Goal: Information Seeking & Learning: Learn about a topic

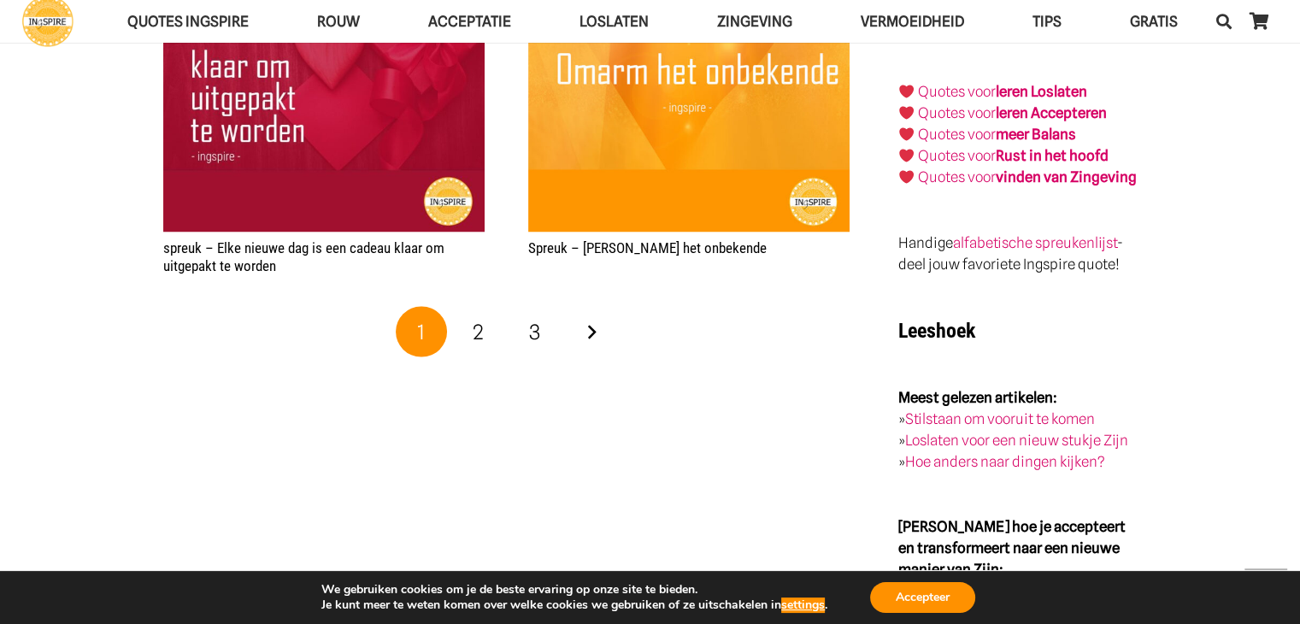
scroll to position [3059, 0]
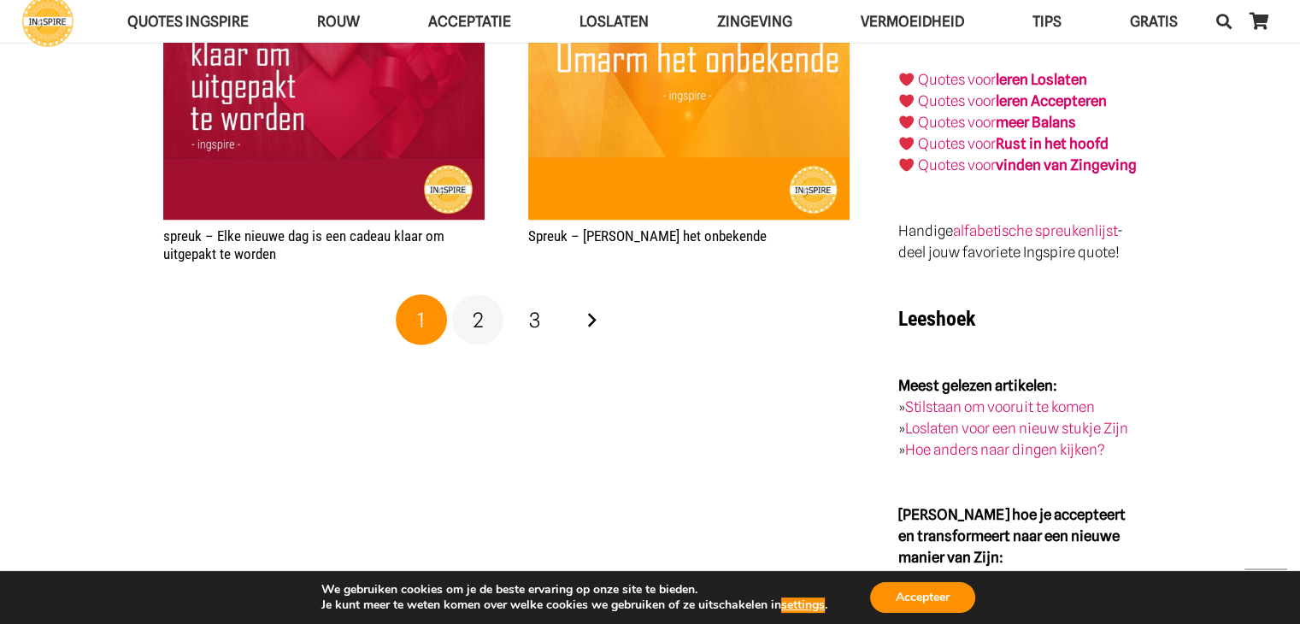
click at [479, 324] on span "2" at bounding box center [478, 319] width 11 height 25
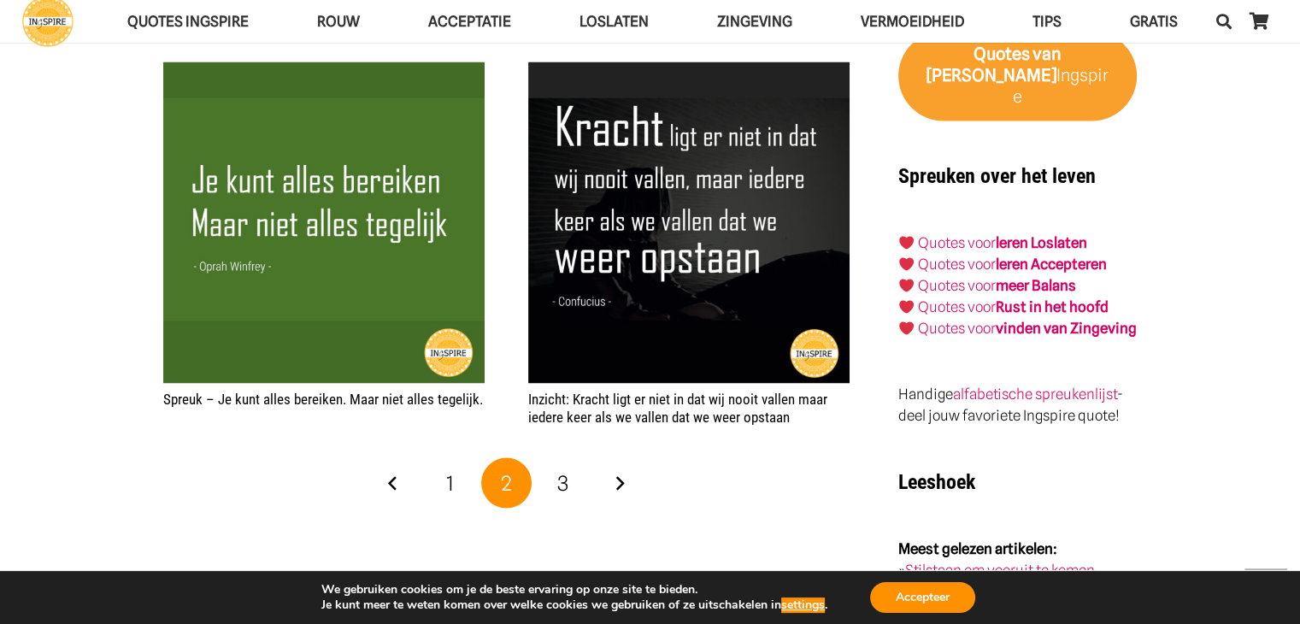
scroll to position [2877, 0]
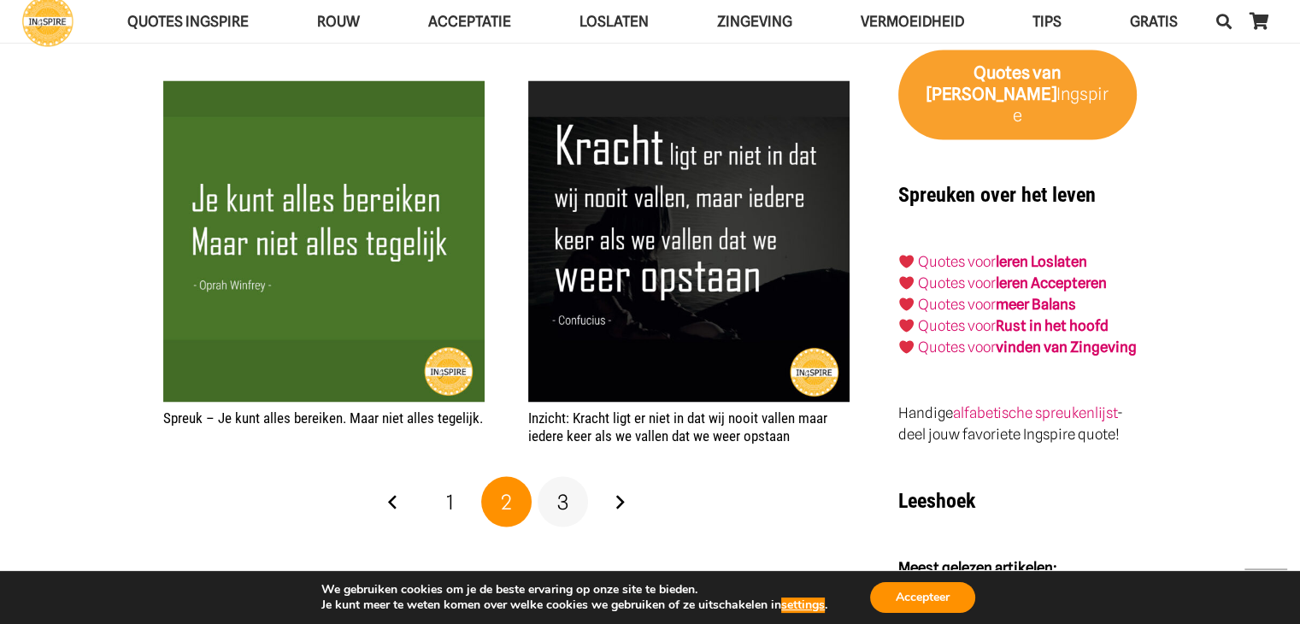
click at [564, 493] on span "3" at bounding box center [562, 501] width 11 height 25
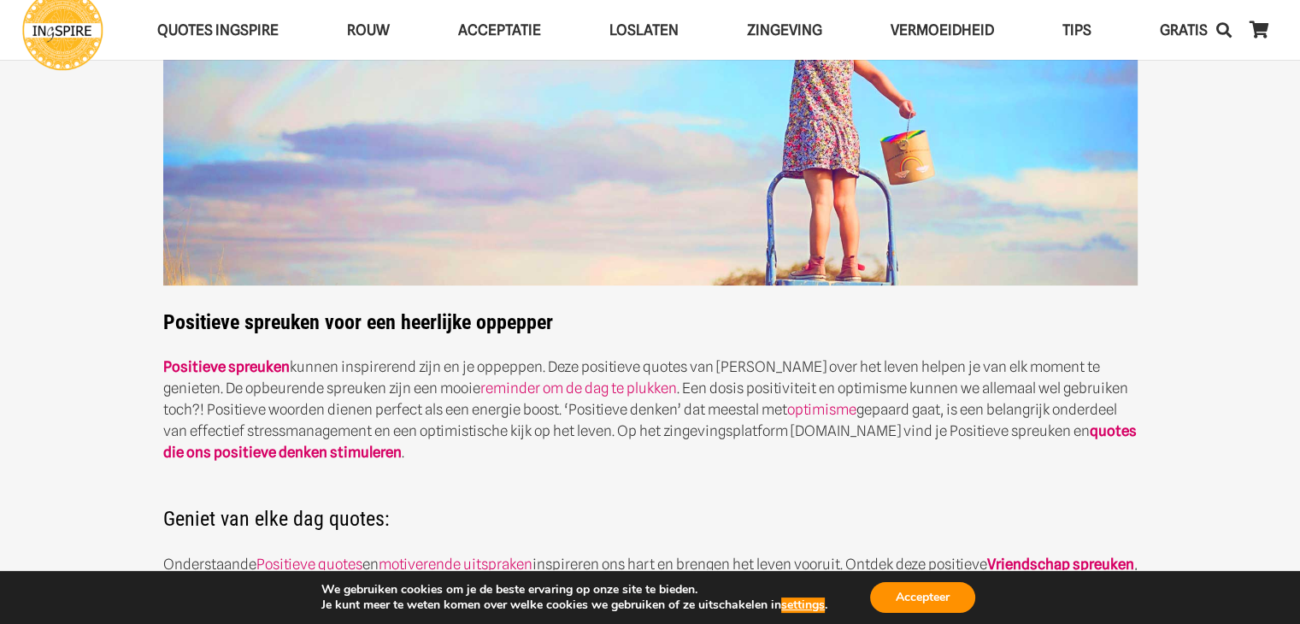
scroll to position [205, 0]
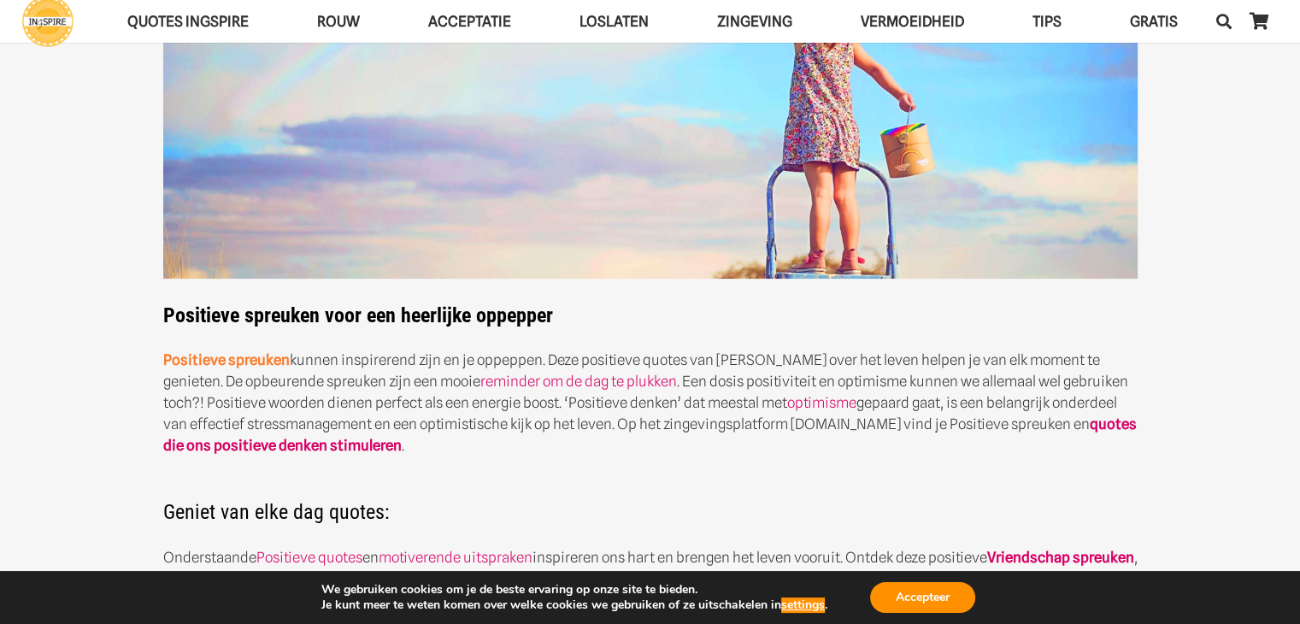
click at [213, 363] on strong "Positieve spreuken" at bounding box center [226, 359] width 127 height 17
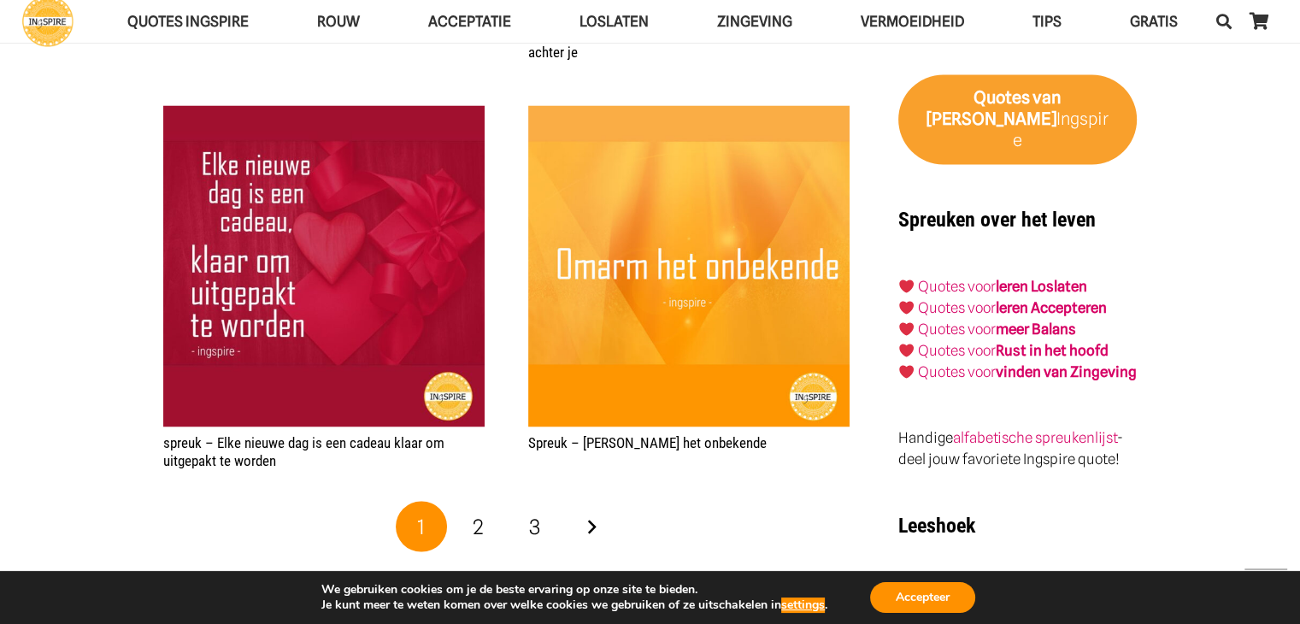
scroll to position [2846, 0]
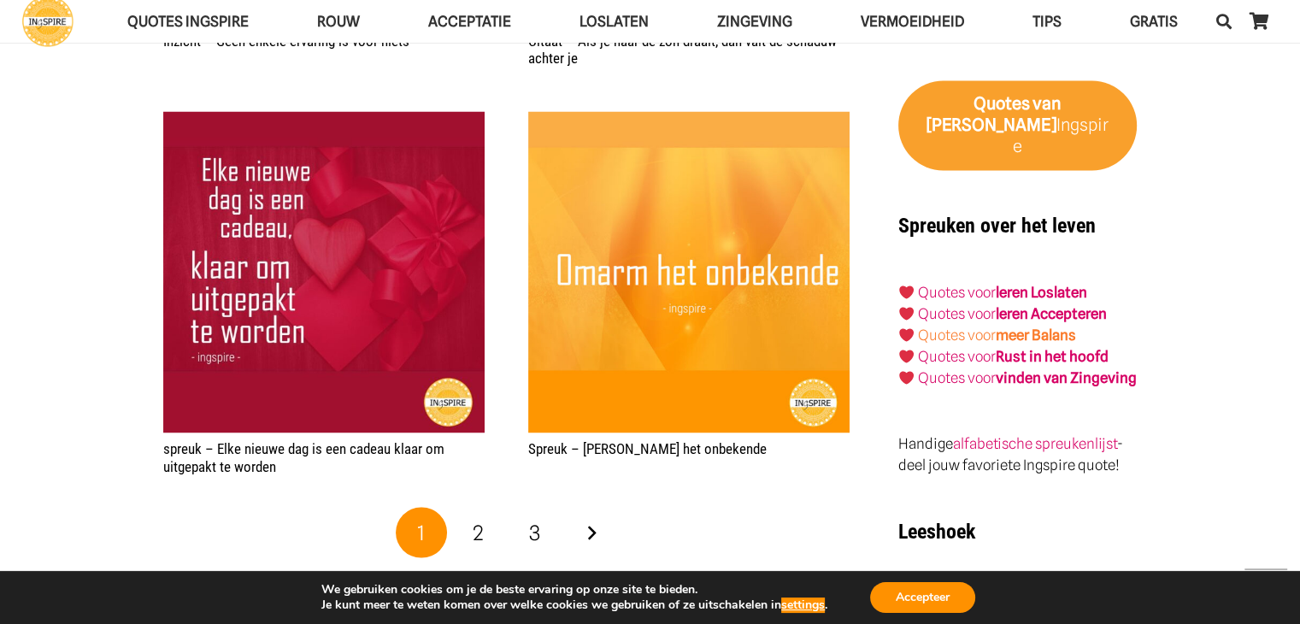
click at [1029, 327] on strong "meer Balans" at bounding box center [1036, 335] width 80 height 17
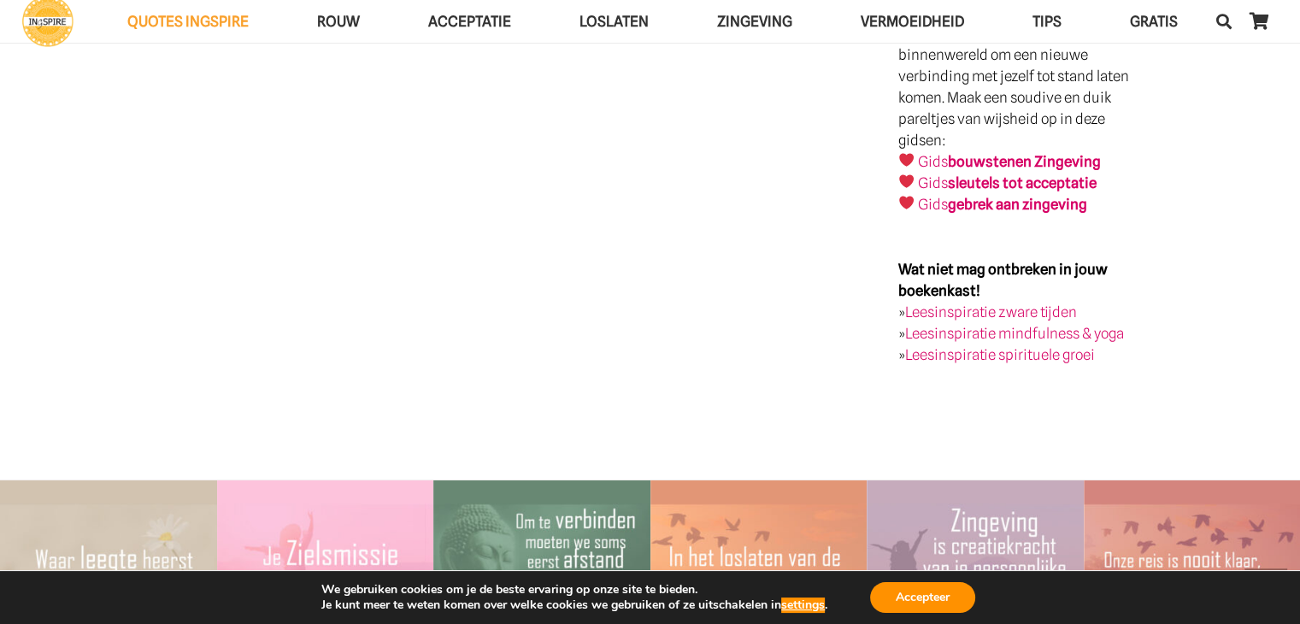
scroll to position [3747, 0]
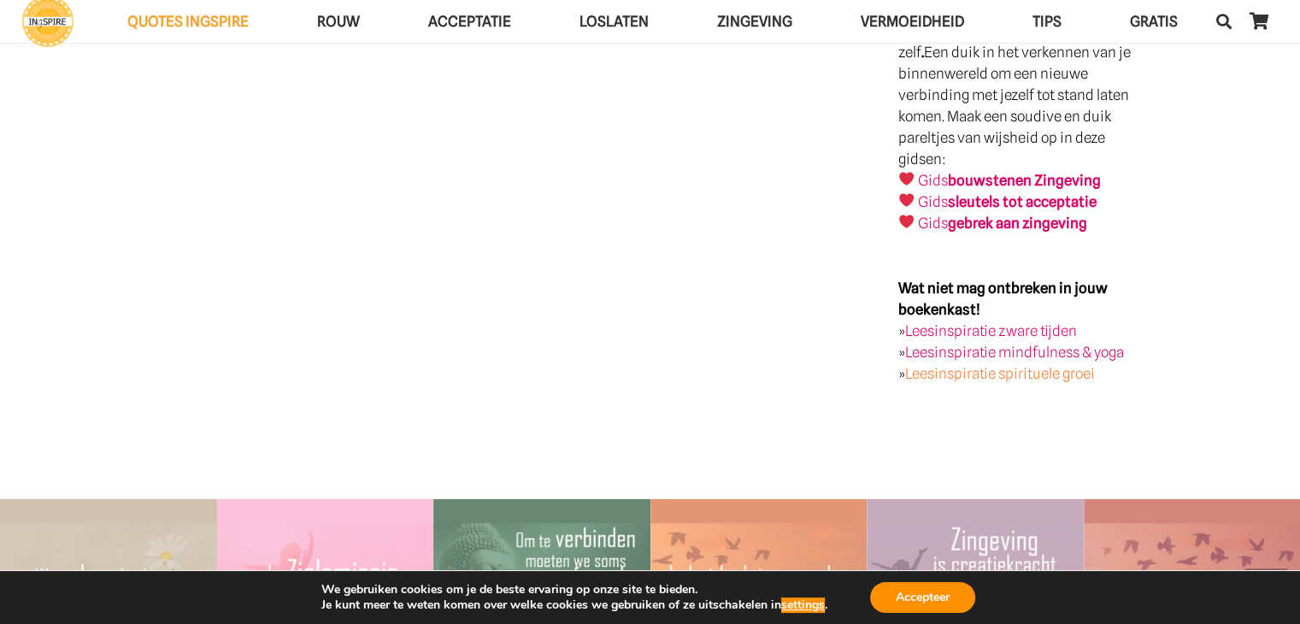
click at [959, 365] on link "Leesinspiratie spirituele groei" at bounding box center [1000, 373] width 190 height 17
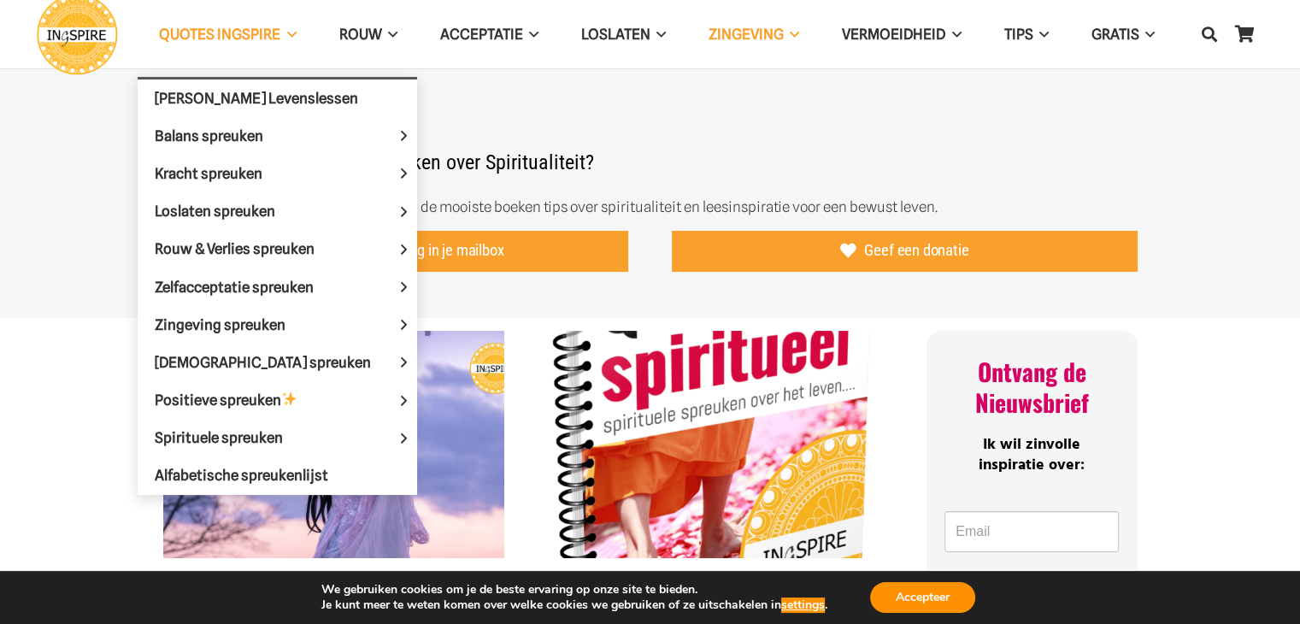
click at [240, 34] on span "QUOTES INGSPIRE" at bounding box center [219, 34] width 121 height 17
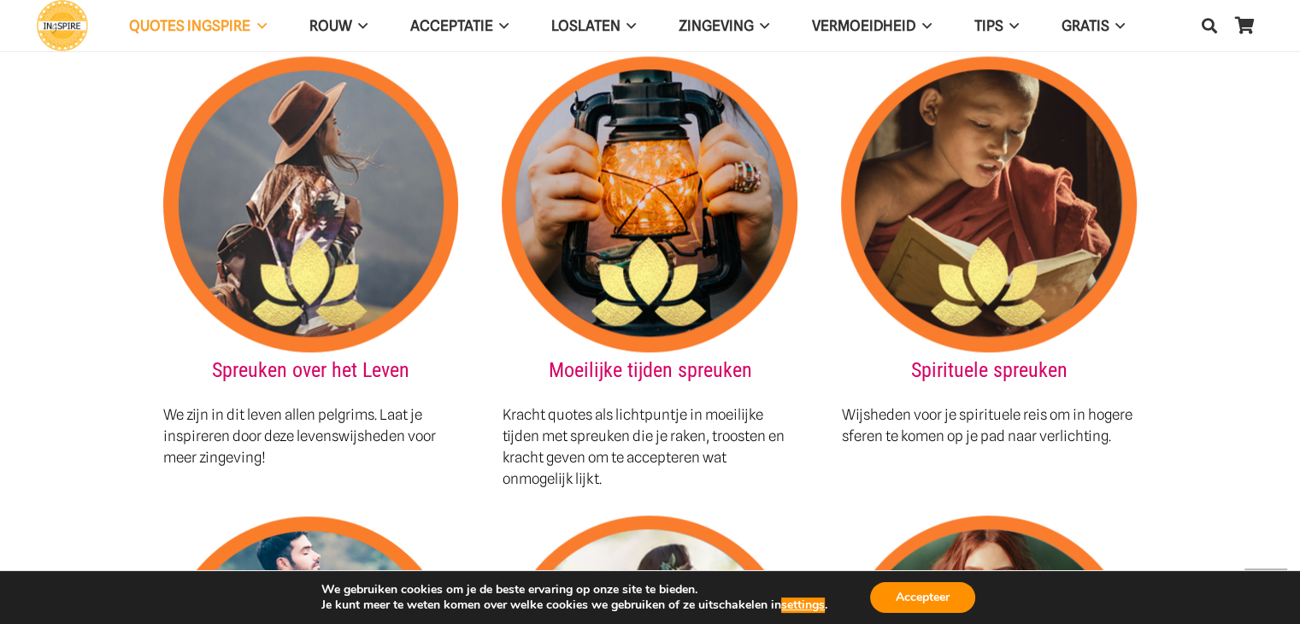
scroll to position [1866, 0]
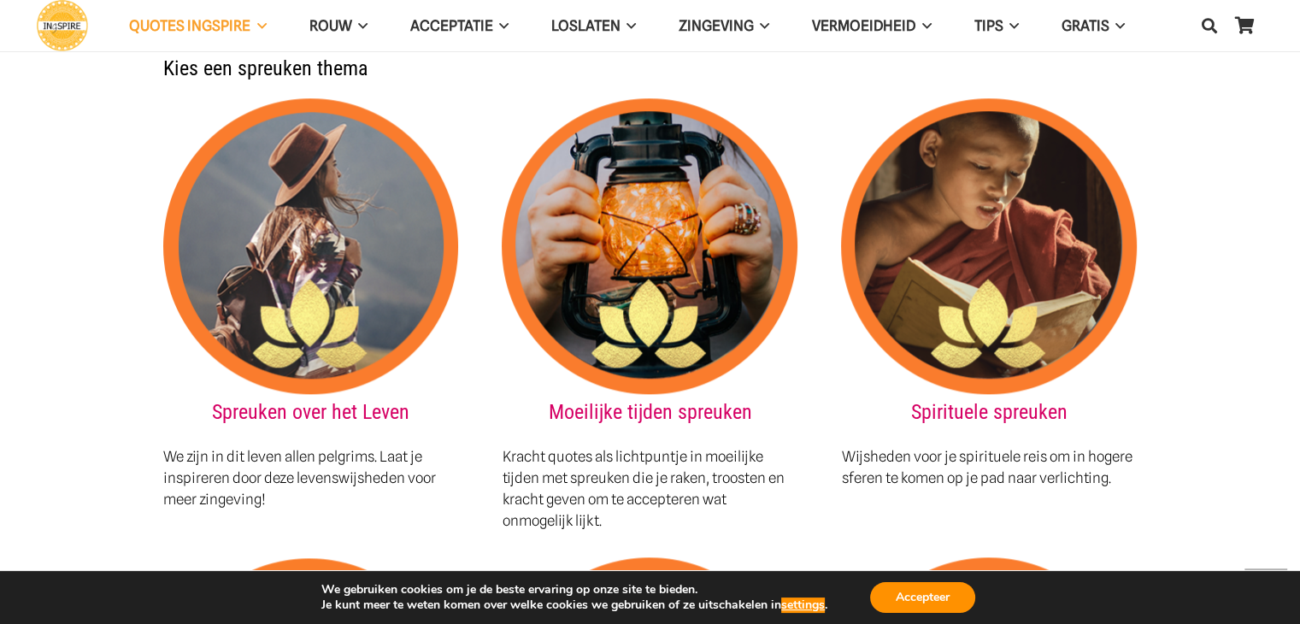
click at [1002, 375] on link at bounding box center [989, 387] width 296 height 24
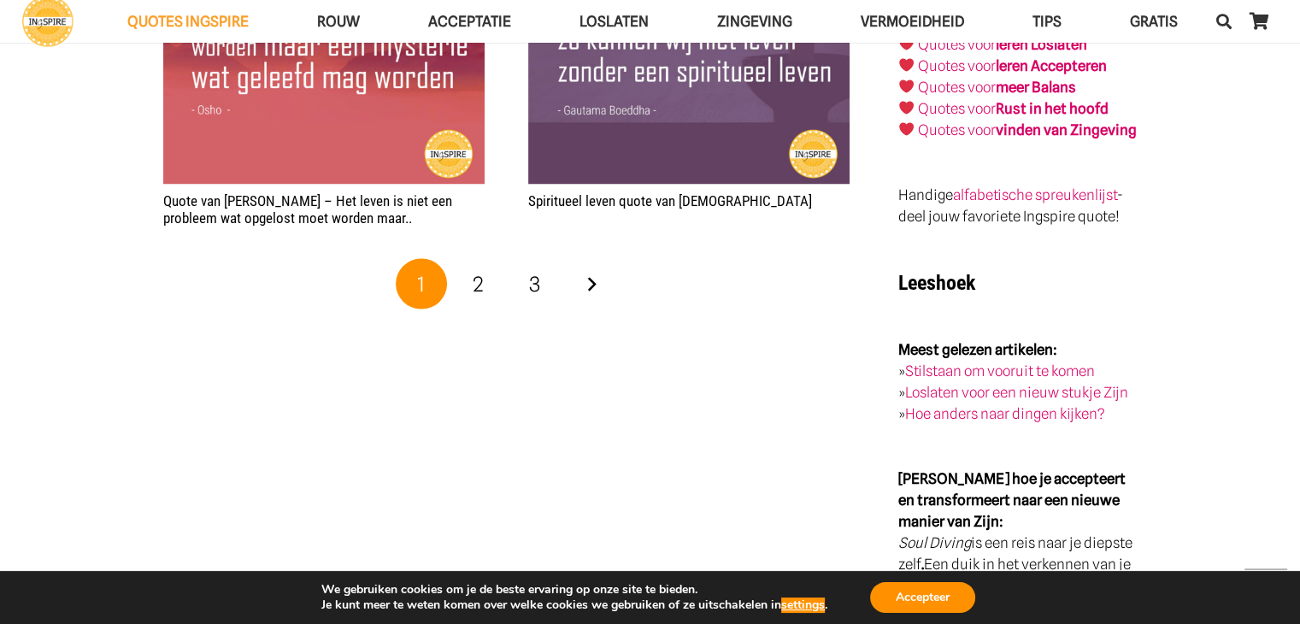
scroll to position [3236, 0]
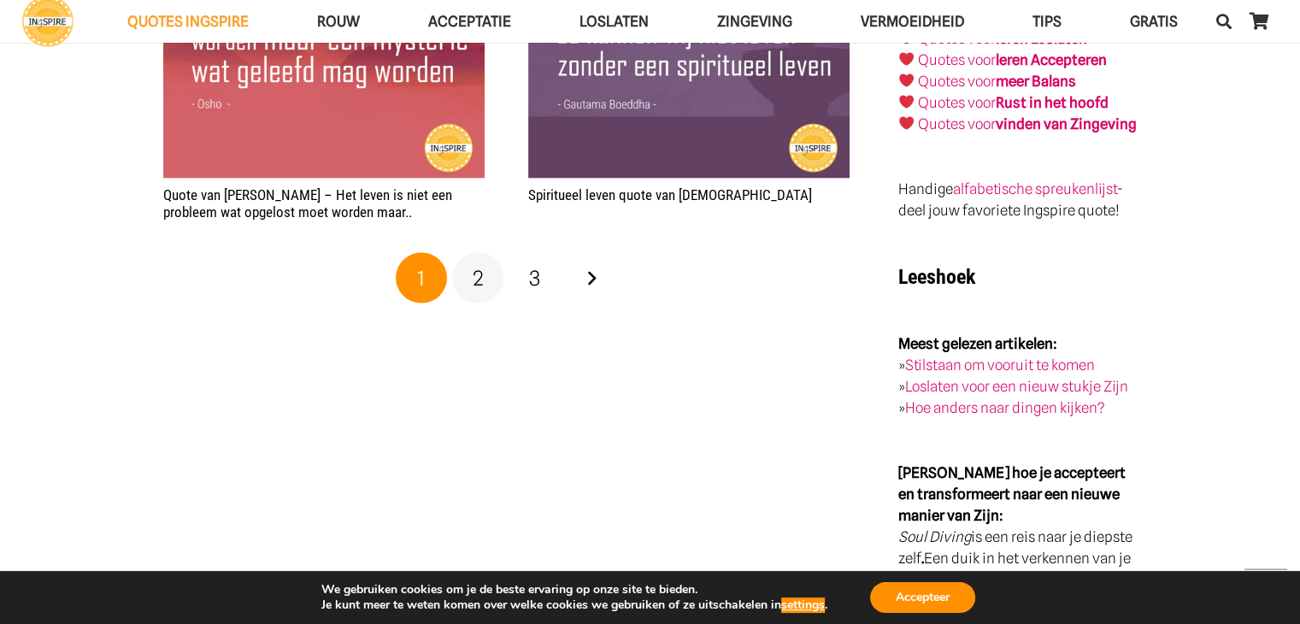
click at [475, 270] on span "2" at bounding box center [478, 277] width 11 height 25
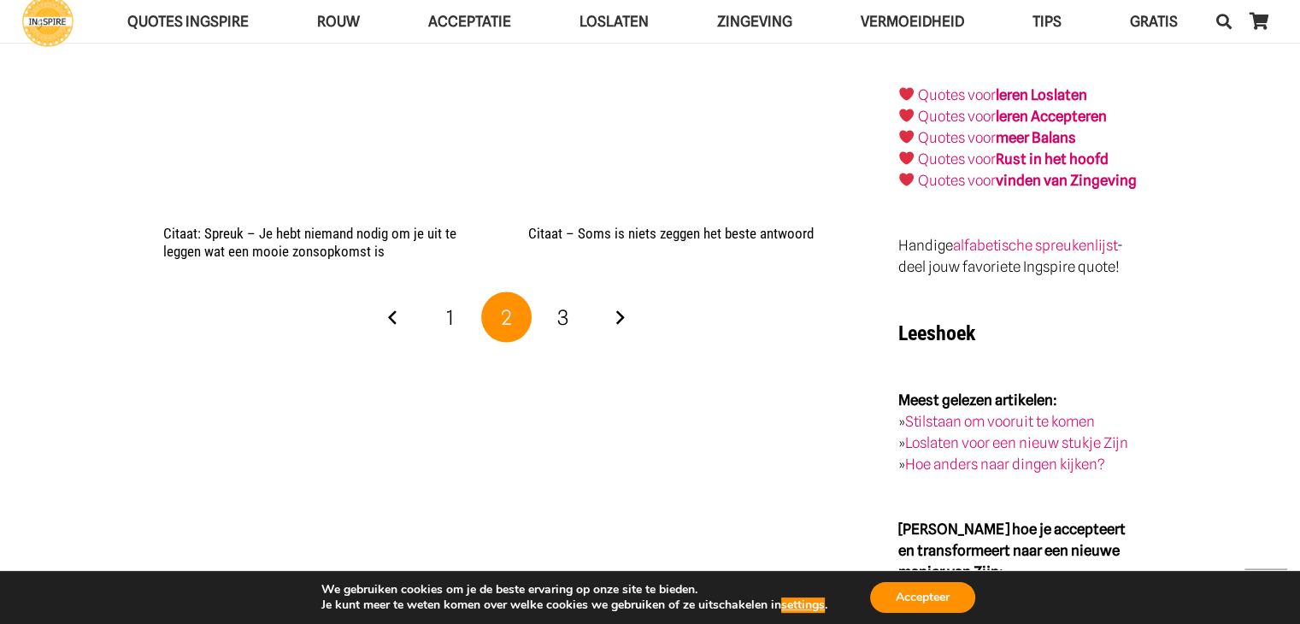
scroll to position [3205, 0]
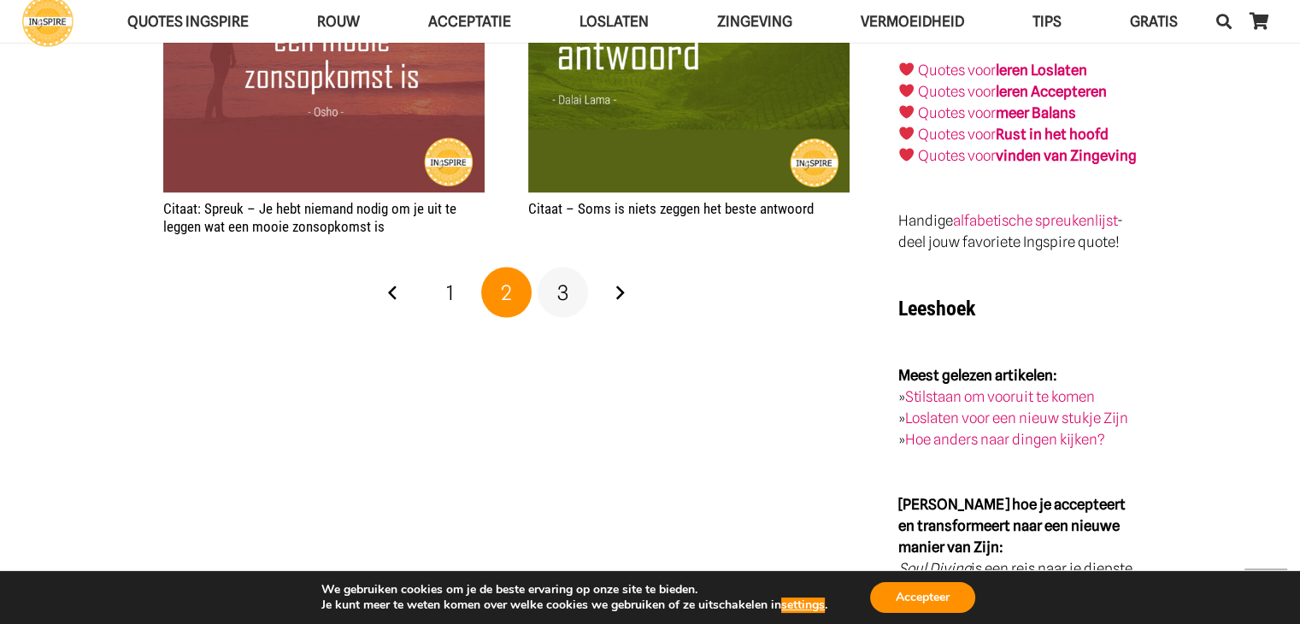
click at [564, 280] on span "3" at bounding box center [562, 292] width 11 height 25
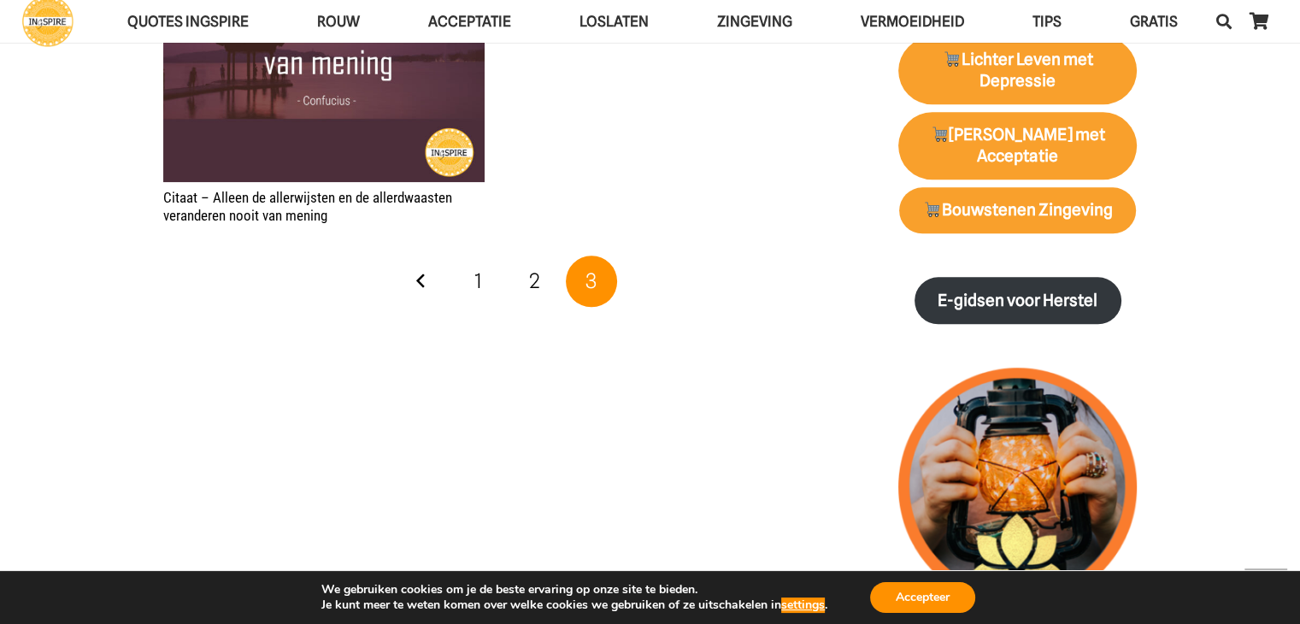
scroll to position [2034, 0]
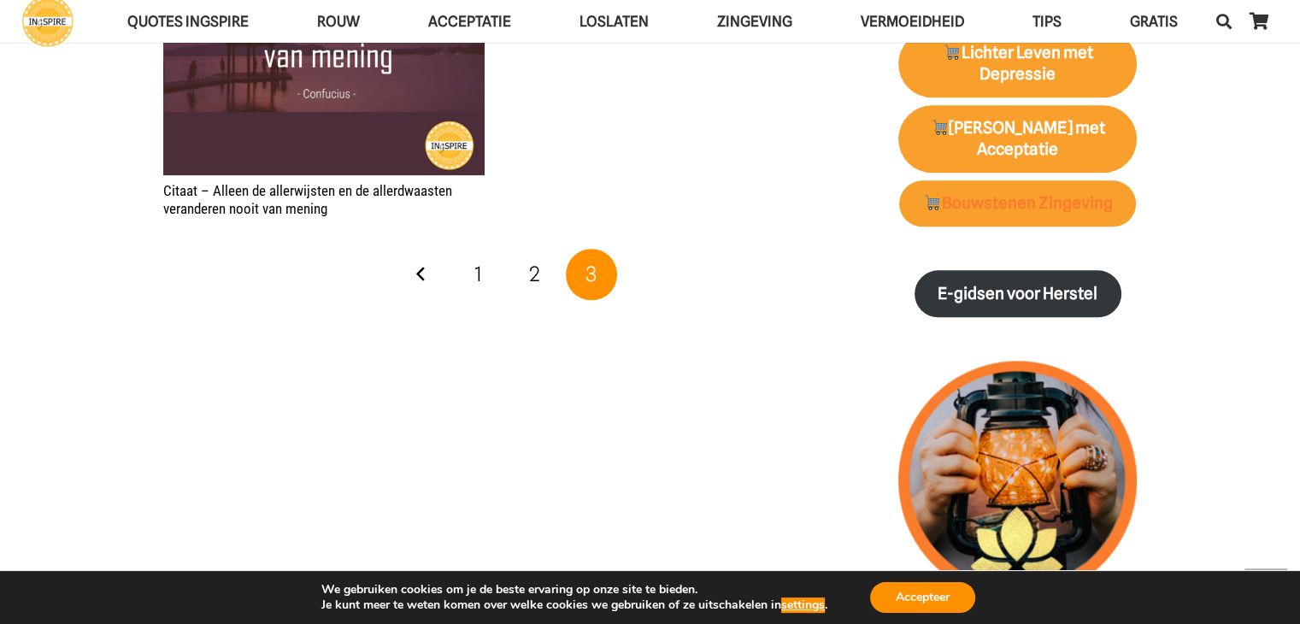
click at [995, 203] on strong "Bouwstenen Zingeving" at bounding box center [1018, 203] width 190 height 20
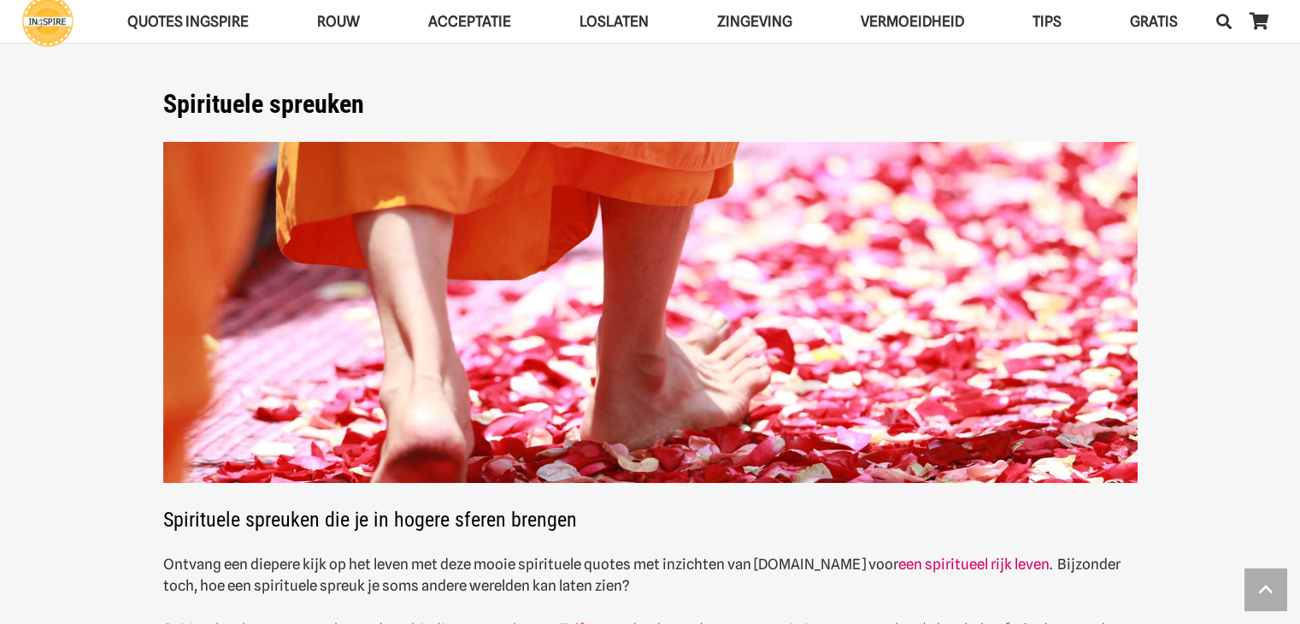
scroll to position [2034, 0]
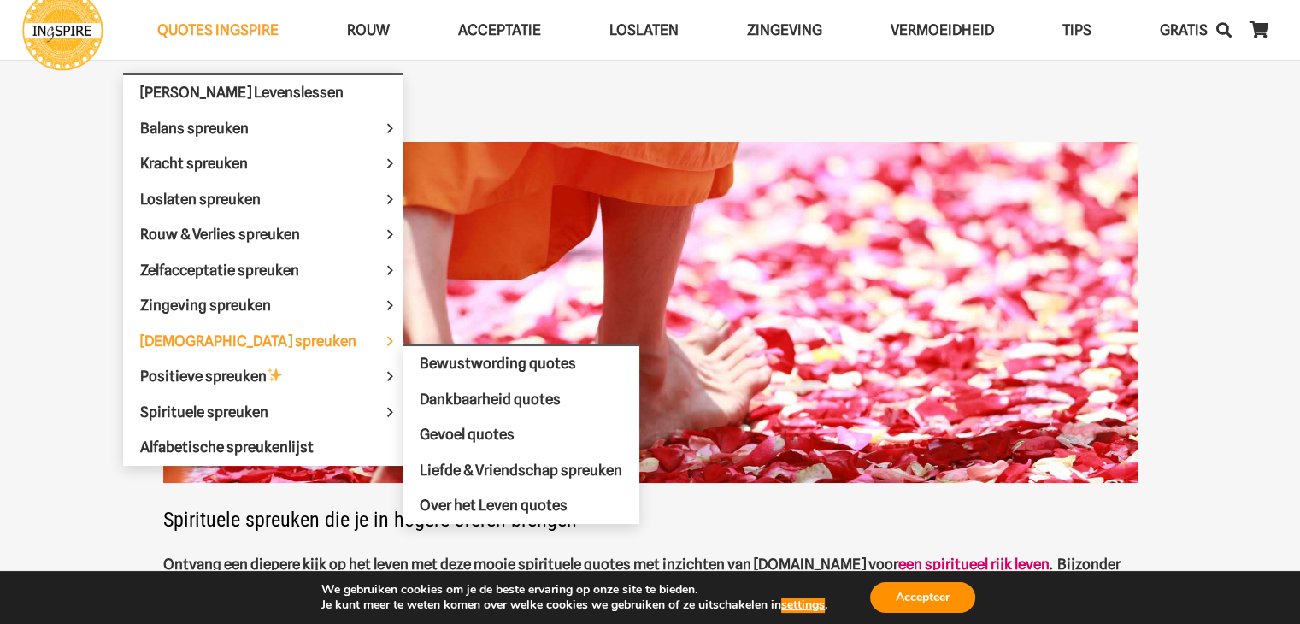
click at [199, 332] on span "[DEMOGRAPHIC_DATA] spreuken" at bounding box center [262, 340] width 245 height 17
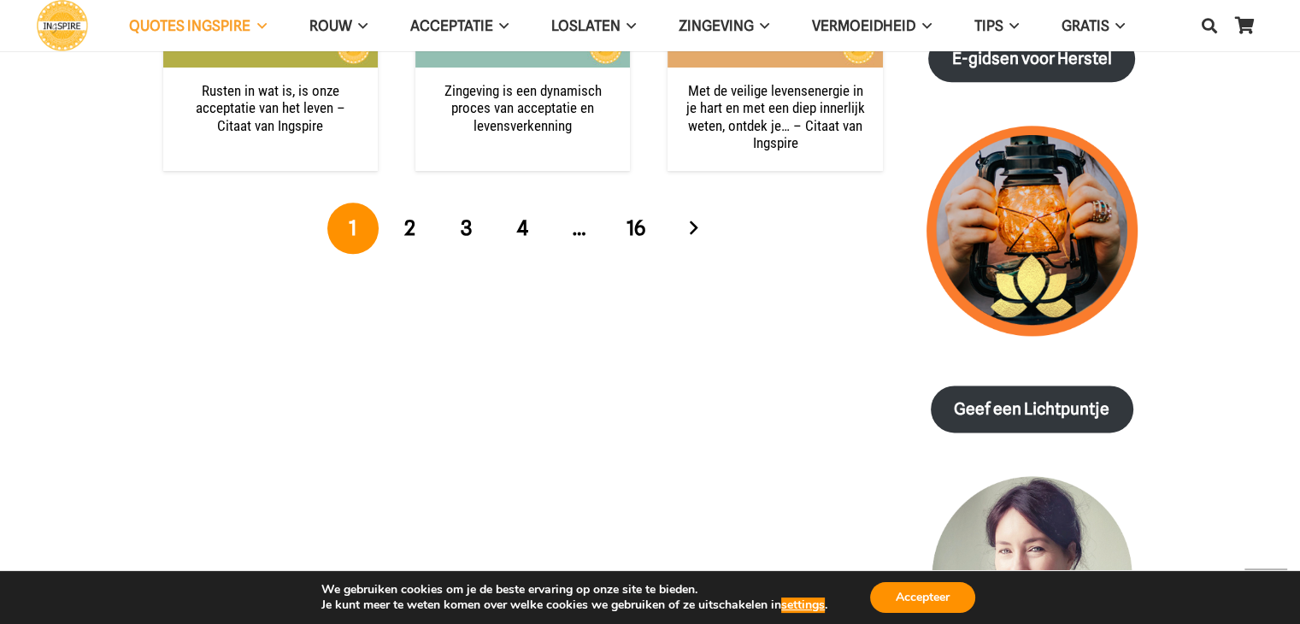
scroll to position [2074, 0]
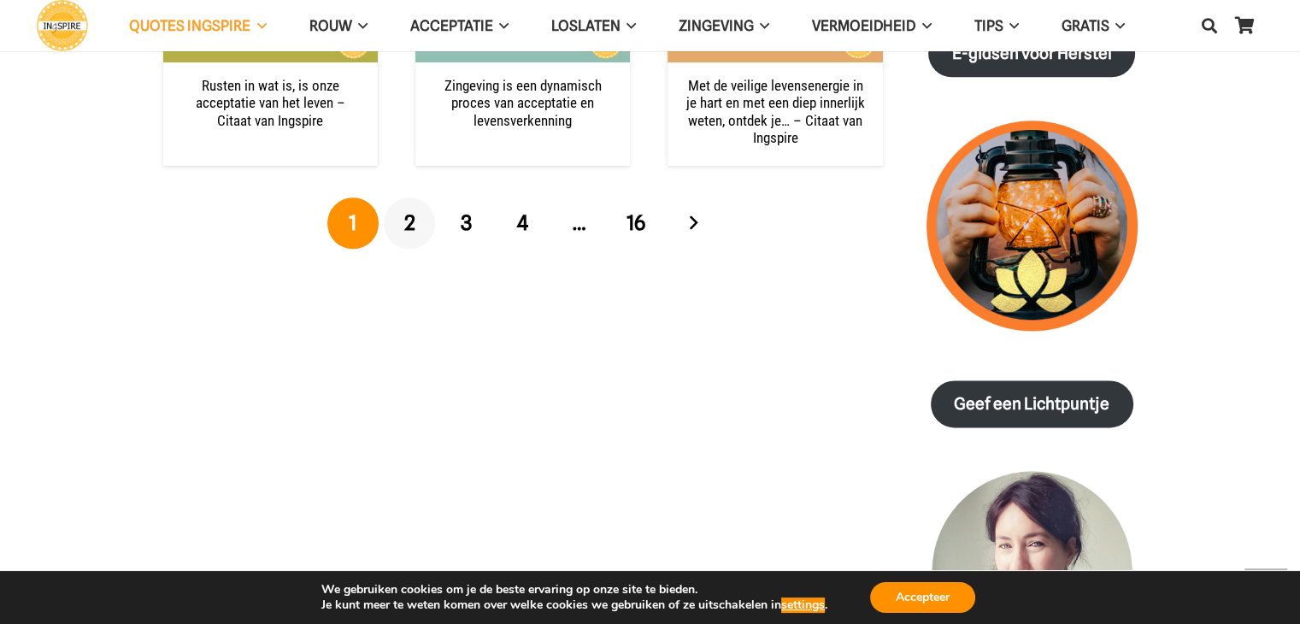
click at [417, 230] on link "2" at bounding box center [409, 222] width 51 height 51
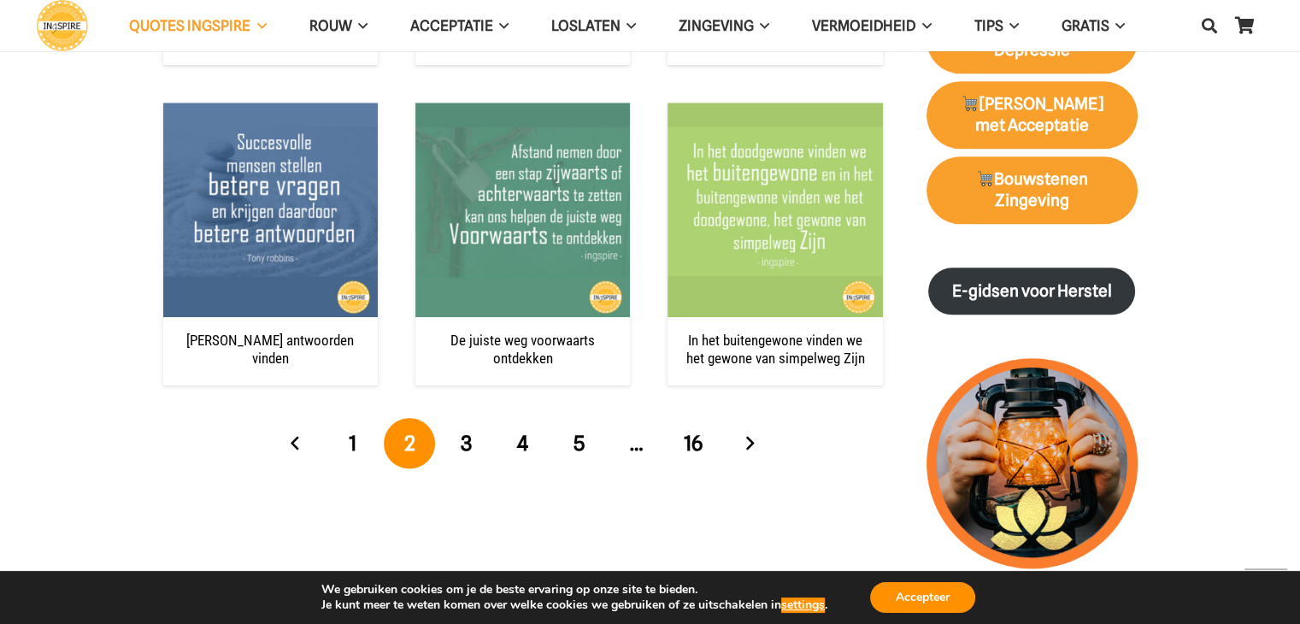
scroll to position [1866, 0]
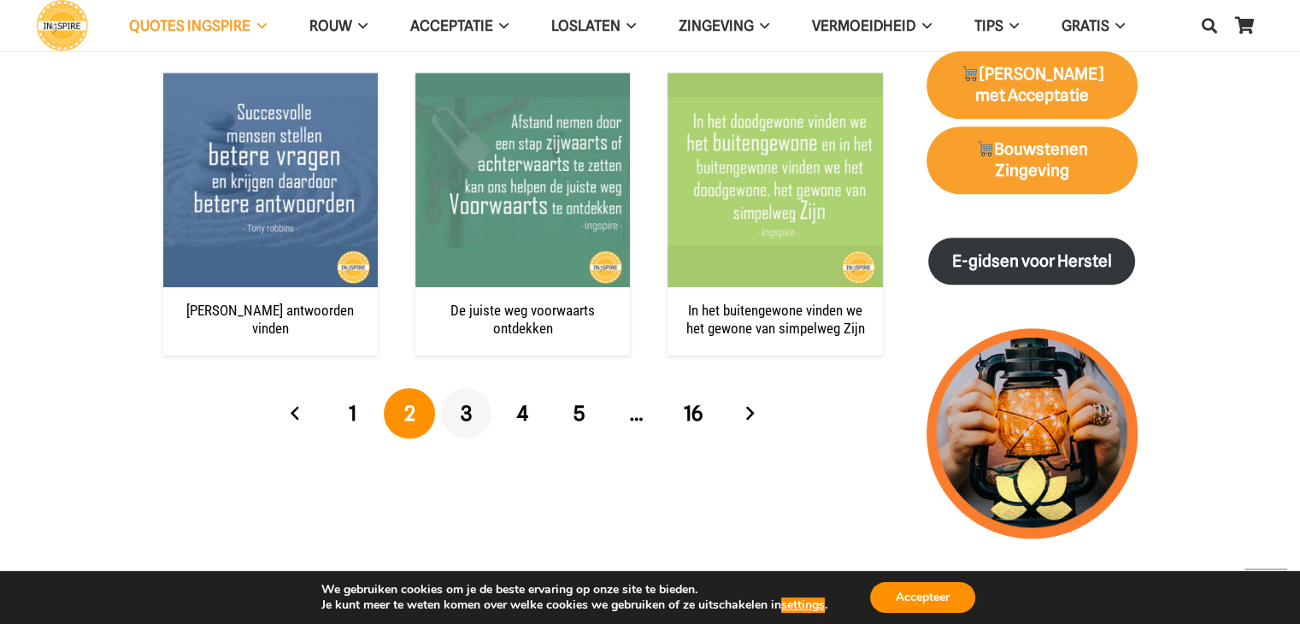
click at [473, 416] on link "3" at bounding box center [466, 413] width 51 height 51
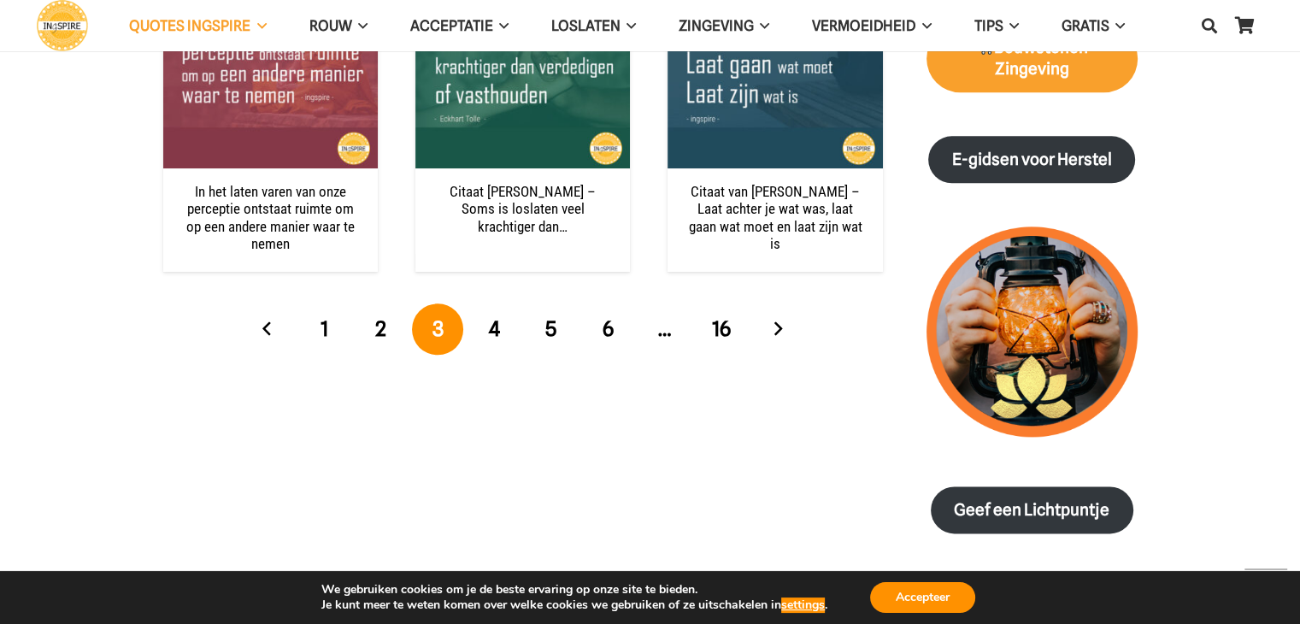
scroll to position [1974, 0]
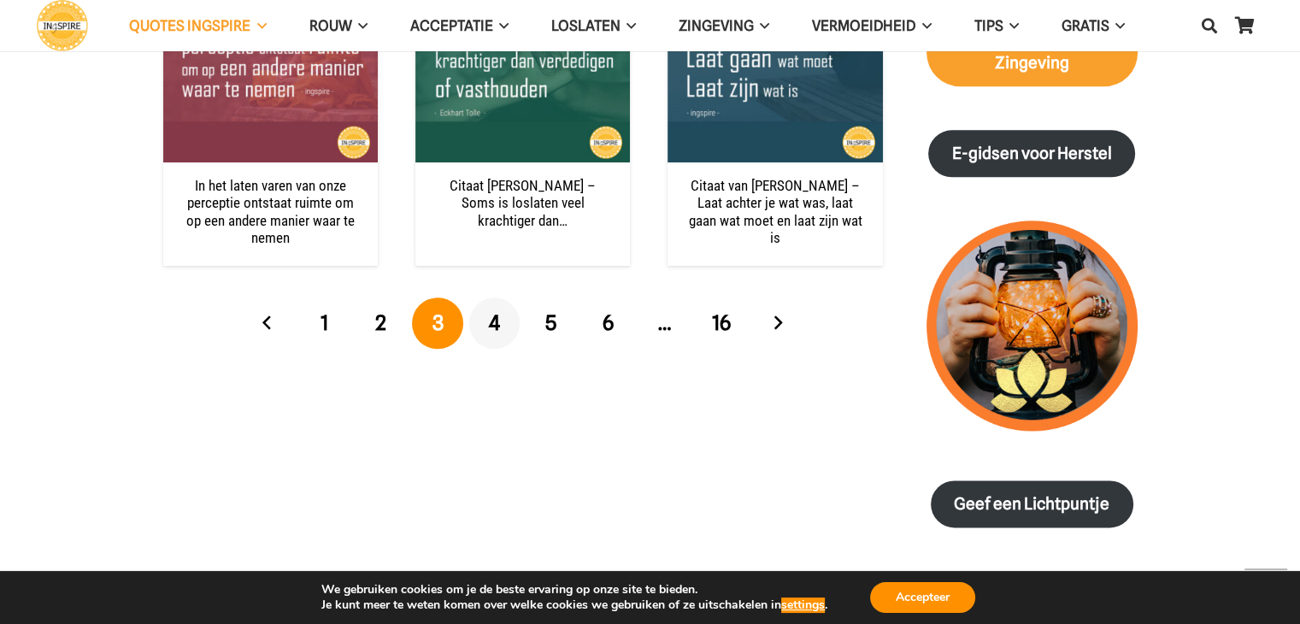
click at [500, 328] on link "4" at bounding box center [494, 322] width 51 height 51
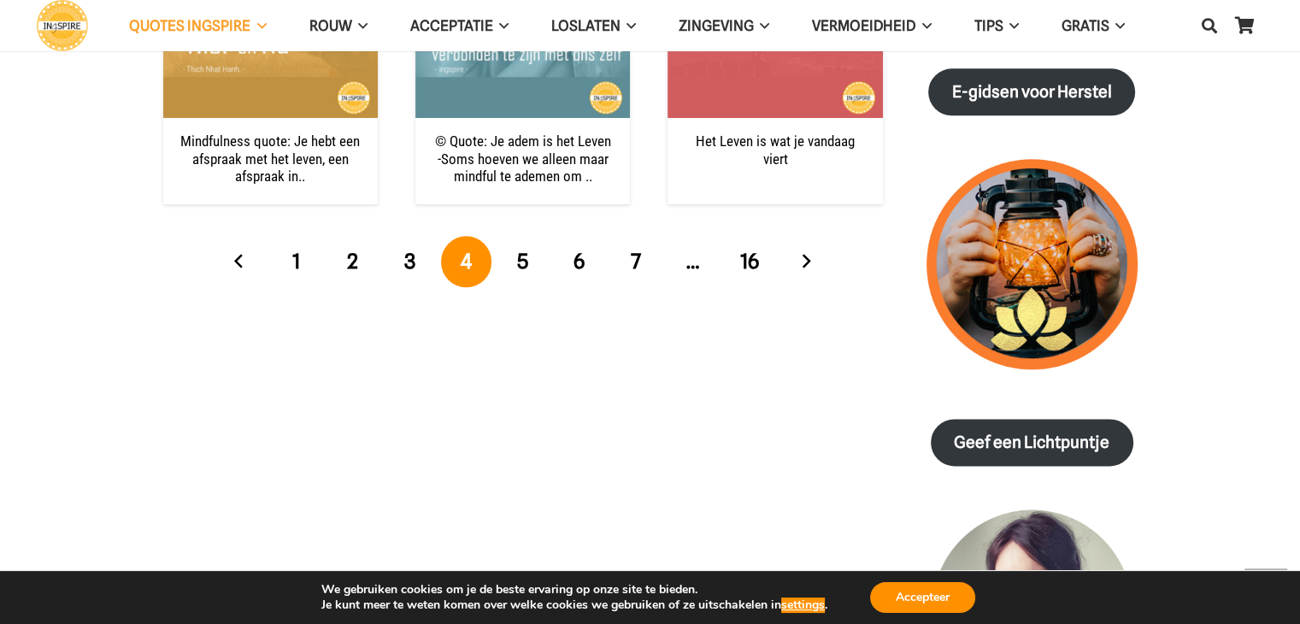
scroll to position [2017, 0]
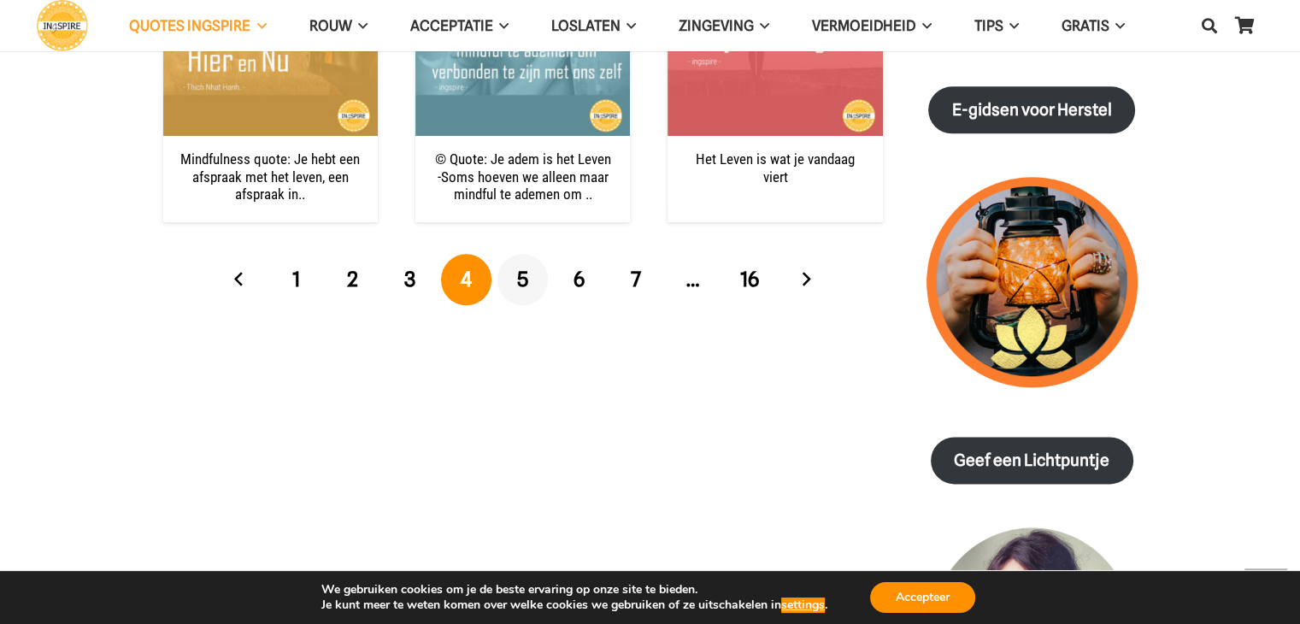
click at [527, 268] on span "5" at bounding box center [522, 279] width 11 height 25
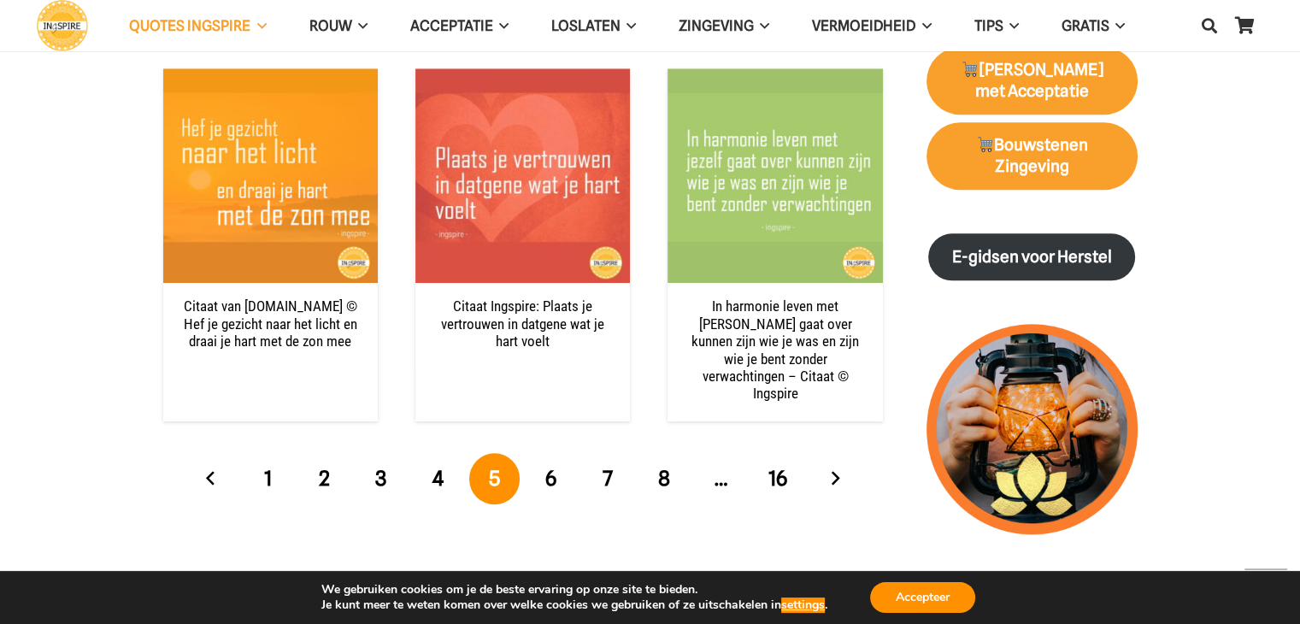
scroll to position [1894, 0]
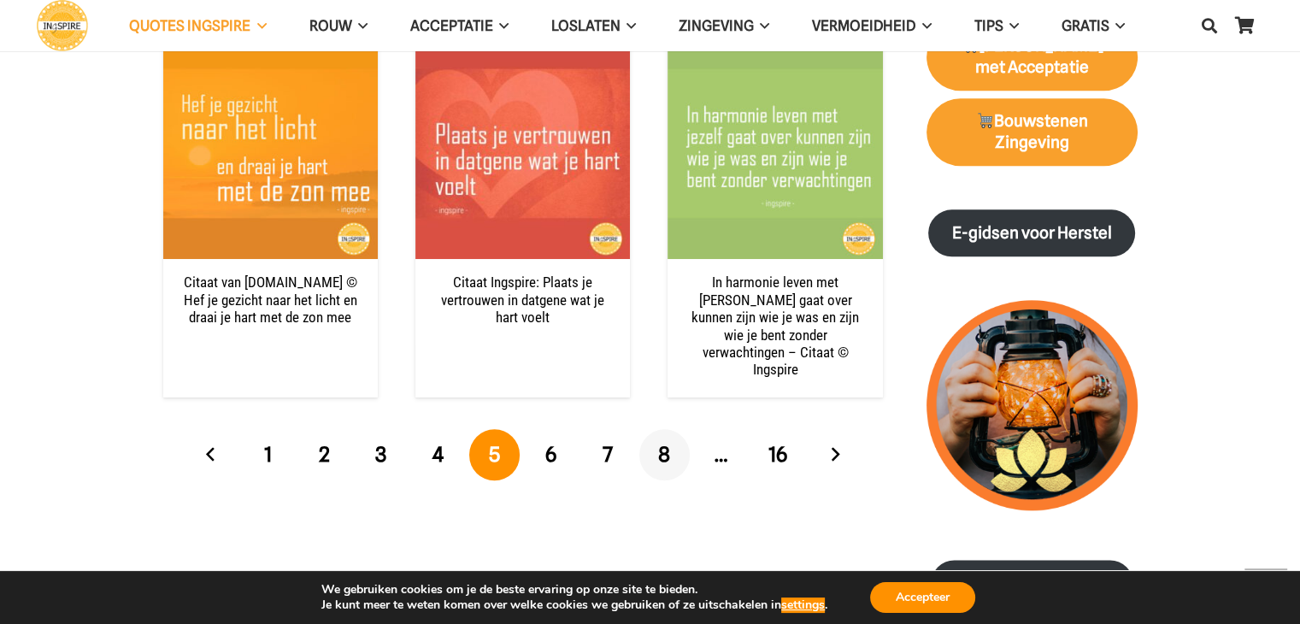
click at [661, 442] on span "8" at bounding box center [664, 454] width 12 height 25
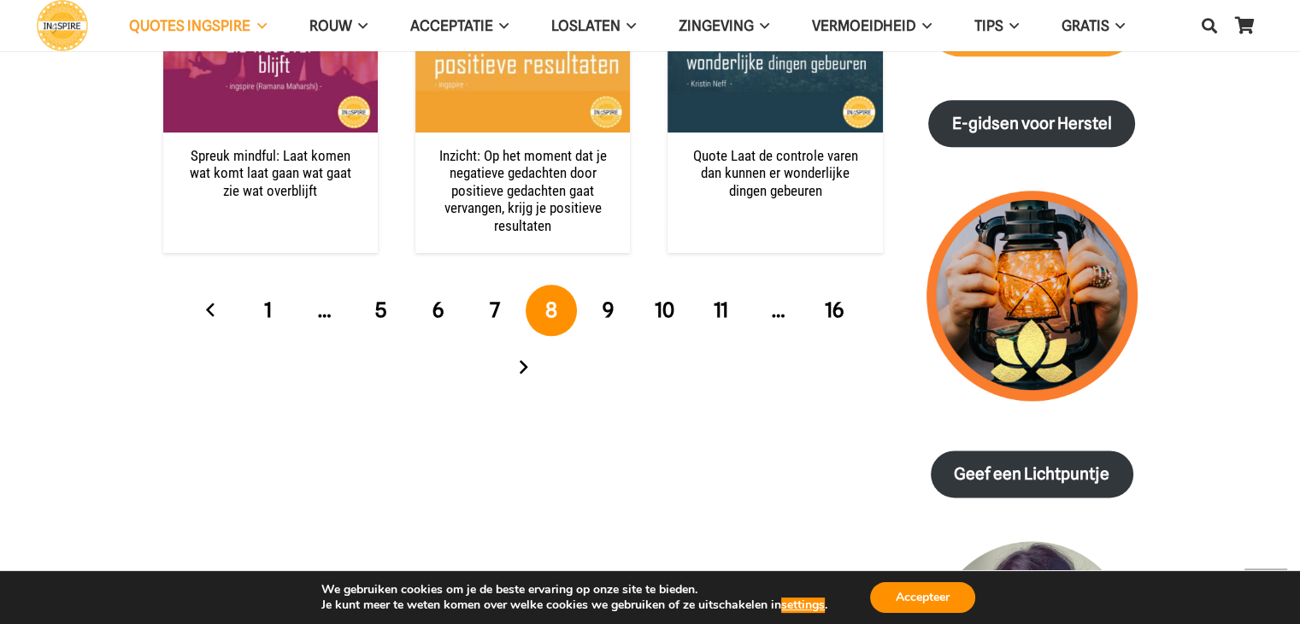
scroll to position [2063, 0]
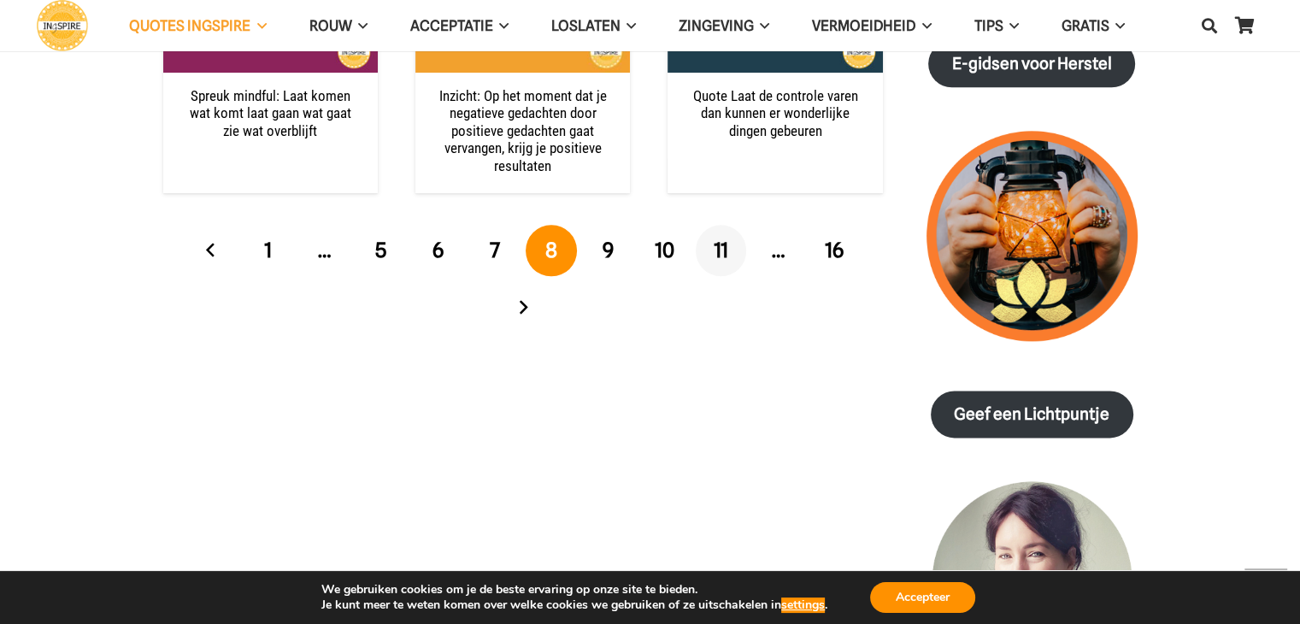
click at [730, 250] on link "11" at bounding box center [721, 250] width 51 height 51
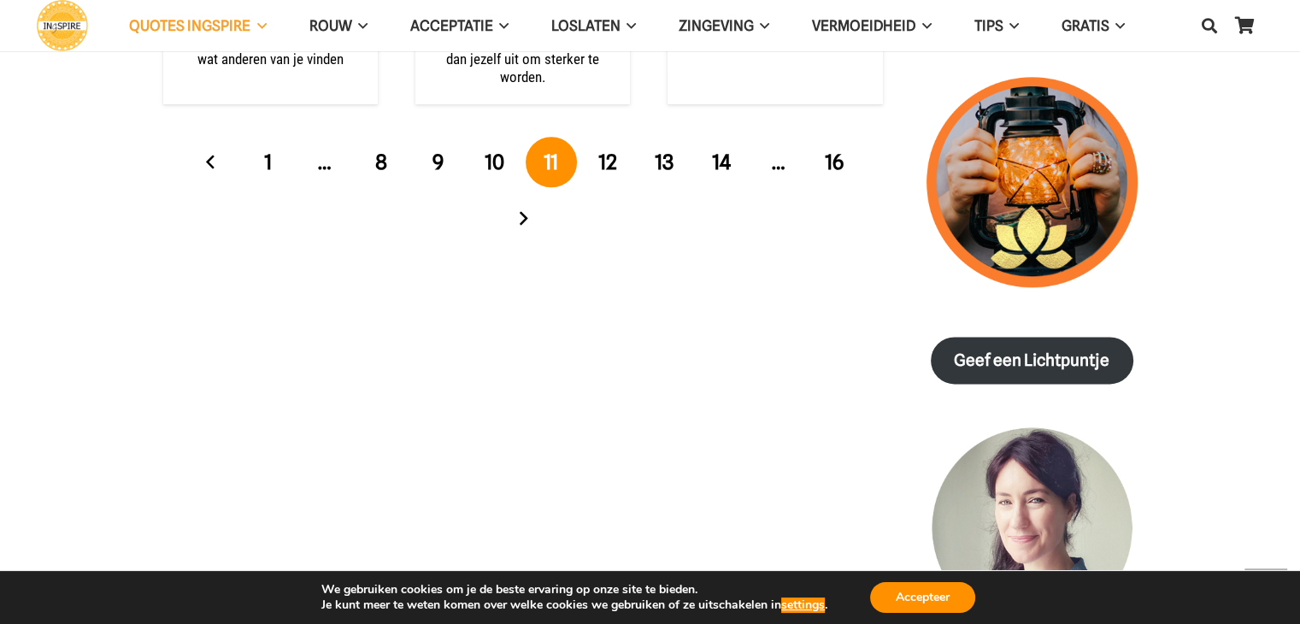
scroll to position [2159, 0]
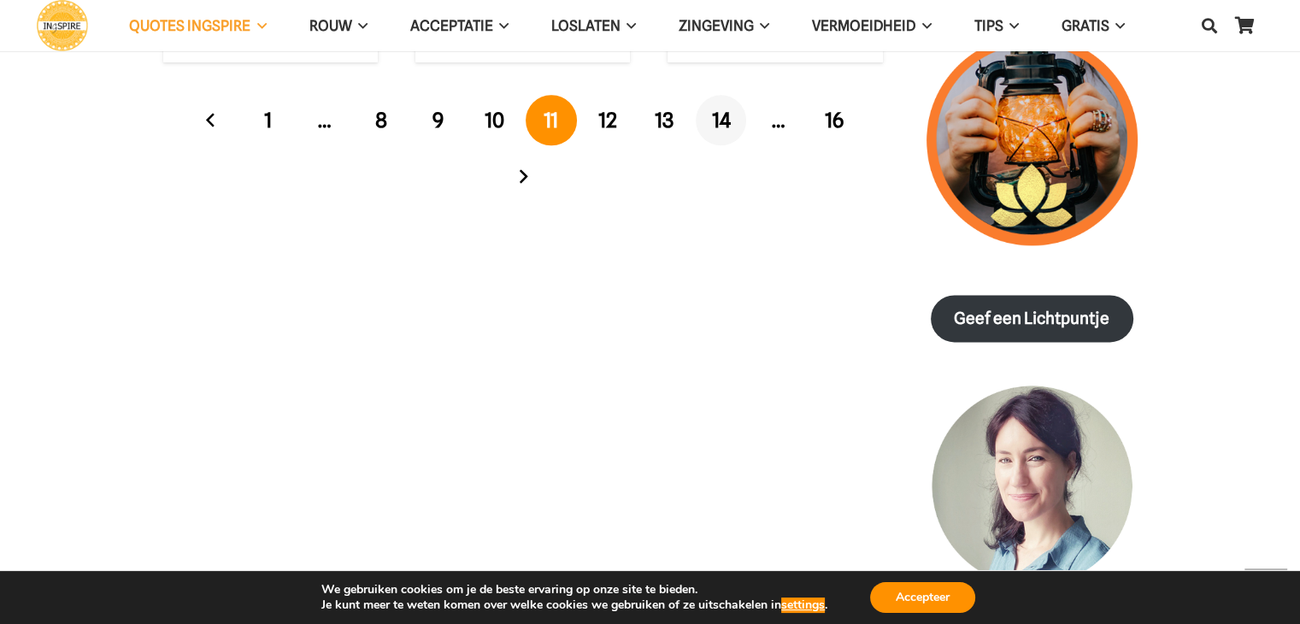
click at [721, 124] on span "14" at bounding box center [721, 120] width 19 height 25
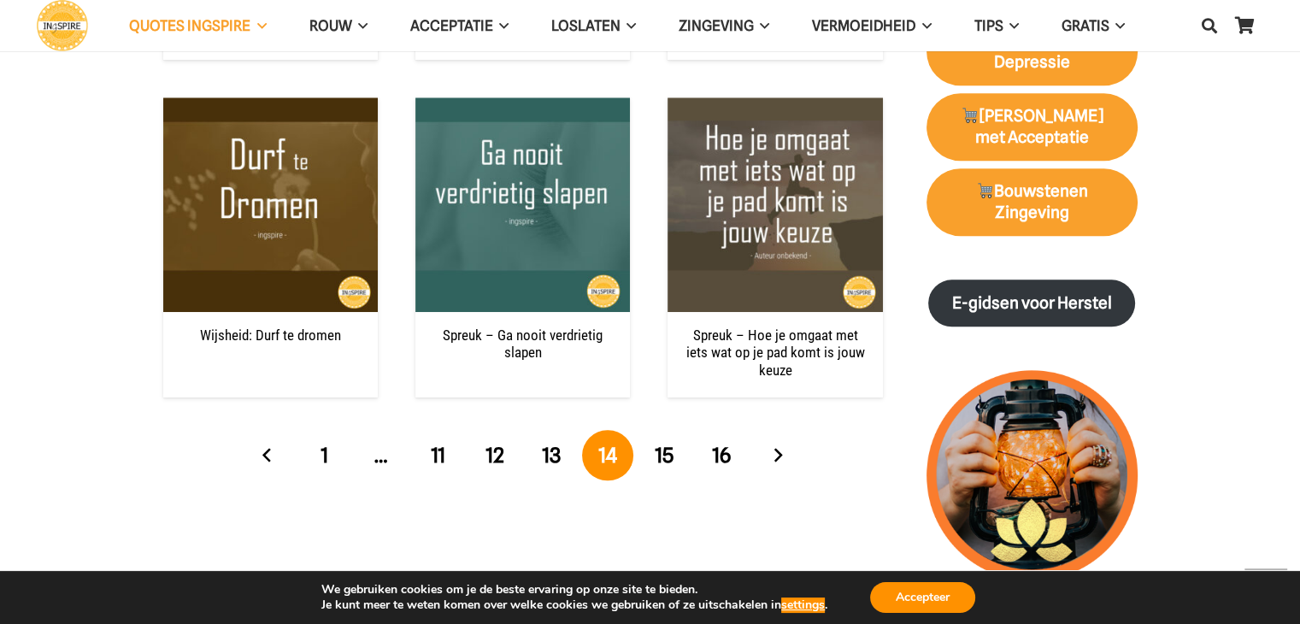
scroll to position [1932, 0]
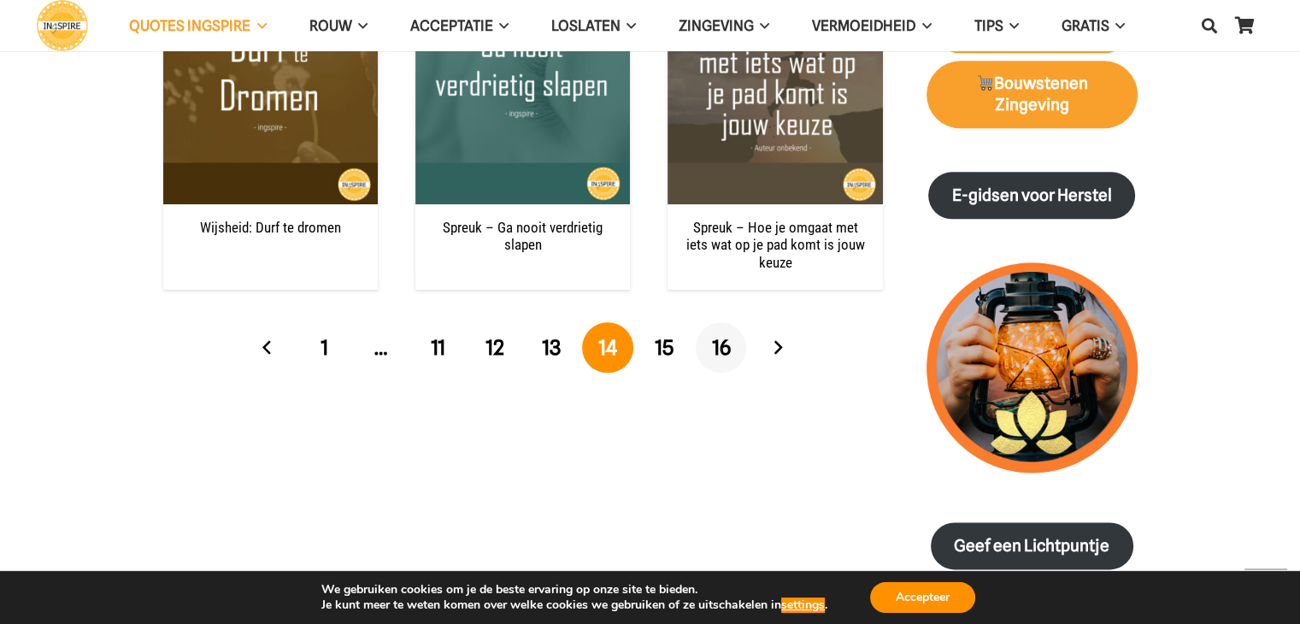
click at [728, 348] on span "16" at bounding box center [721, 347] width 19 height 25
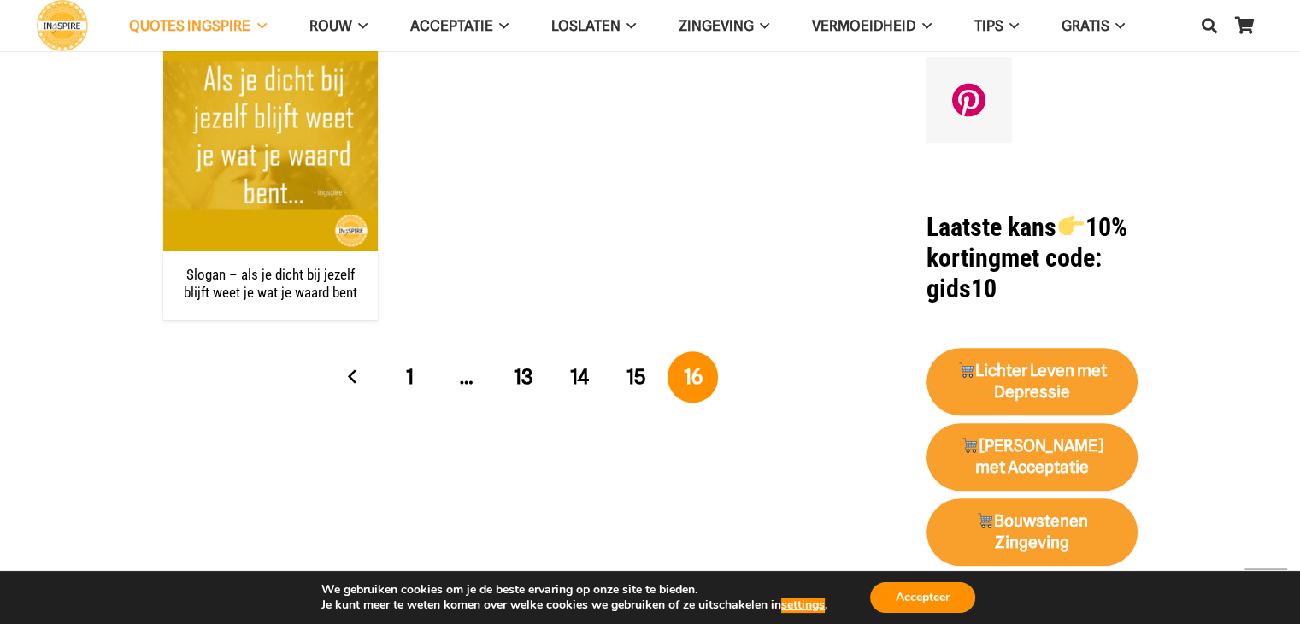
scroll to position [1501, 0]
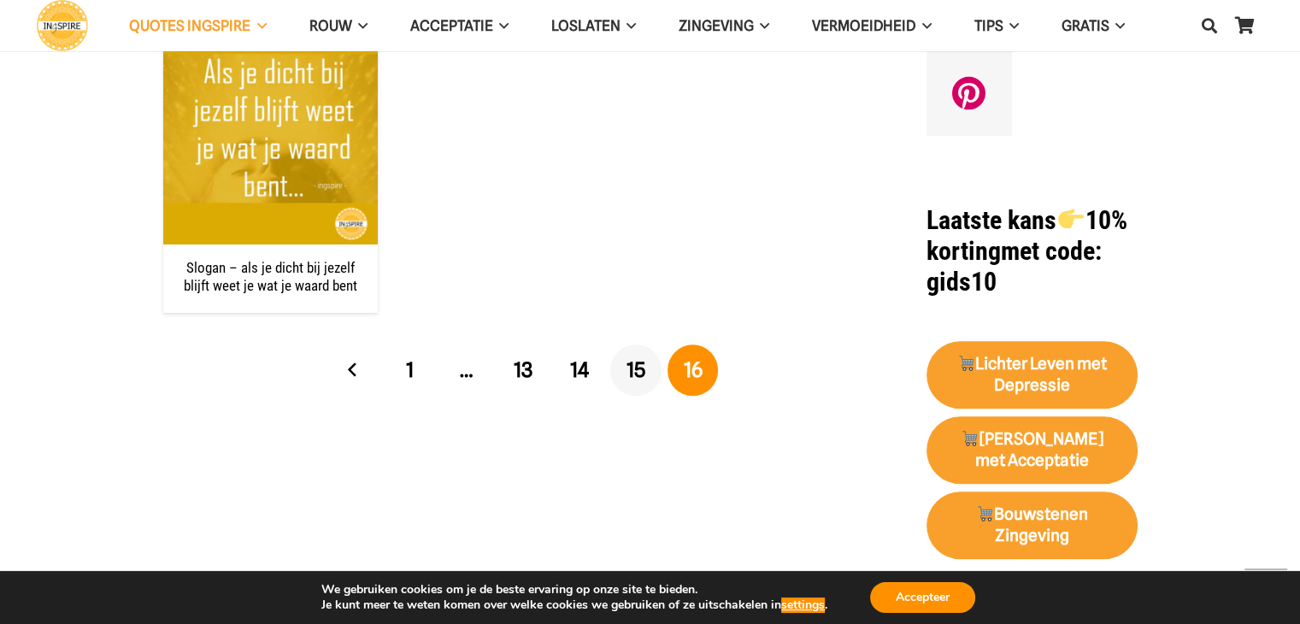
click at [634, 374] on span "15" at bounding box center [636, 369] width 19 height 25
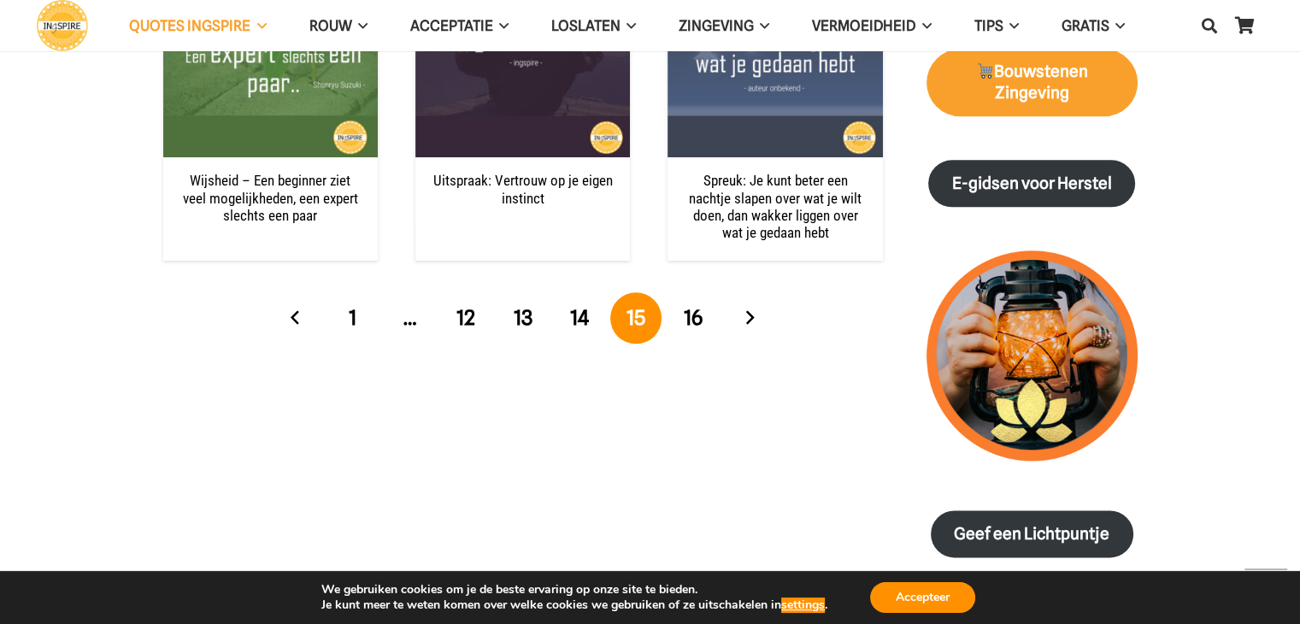
scroll to position [1956, 0]
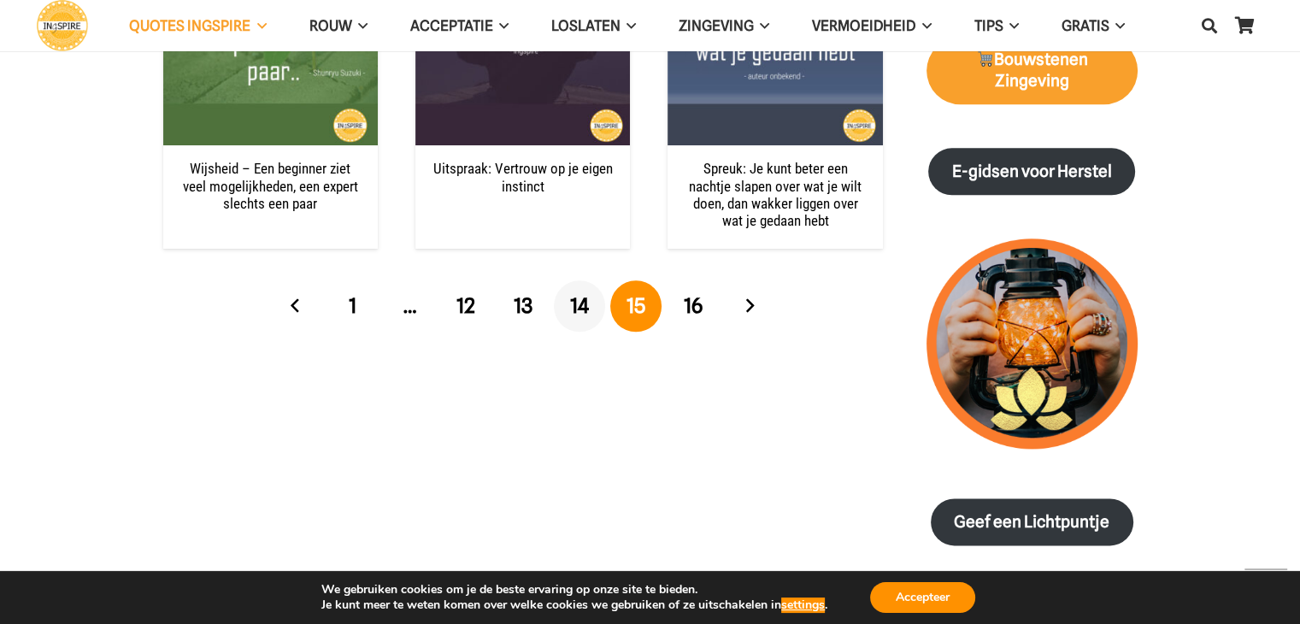
click at [581, 304] on span "14" at bounding box center [579, 305] width 19 height 25
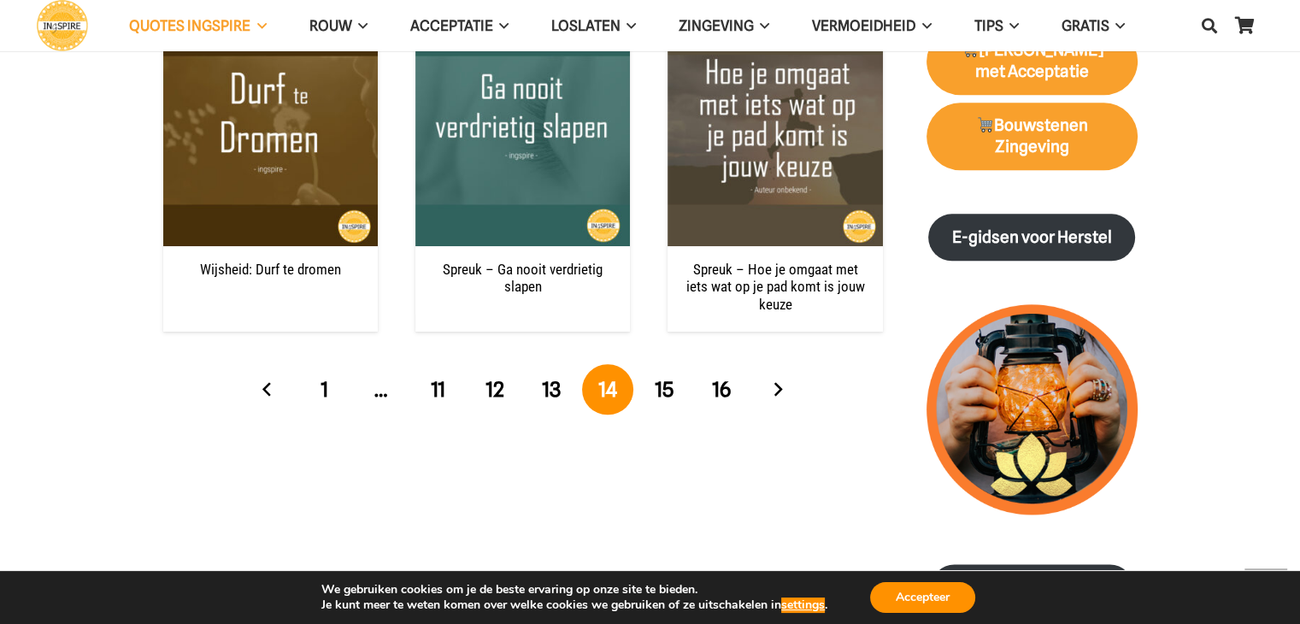
scroll to position [1926, 0]
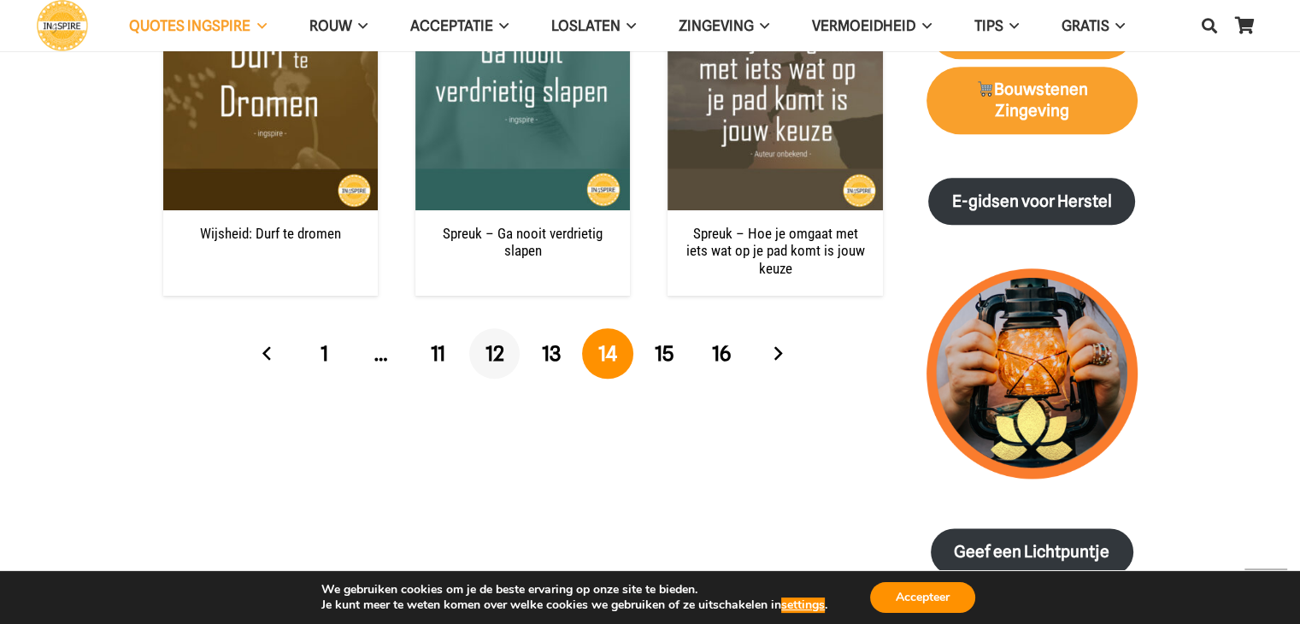
click at [503, 354] on link "12" at bounding box center [494, 353] width 51 height 51
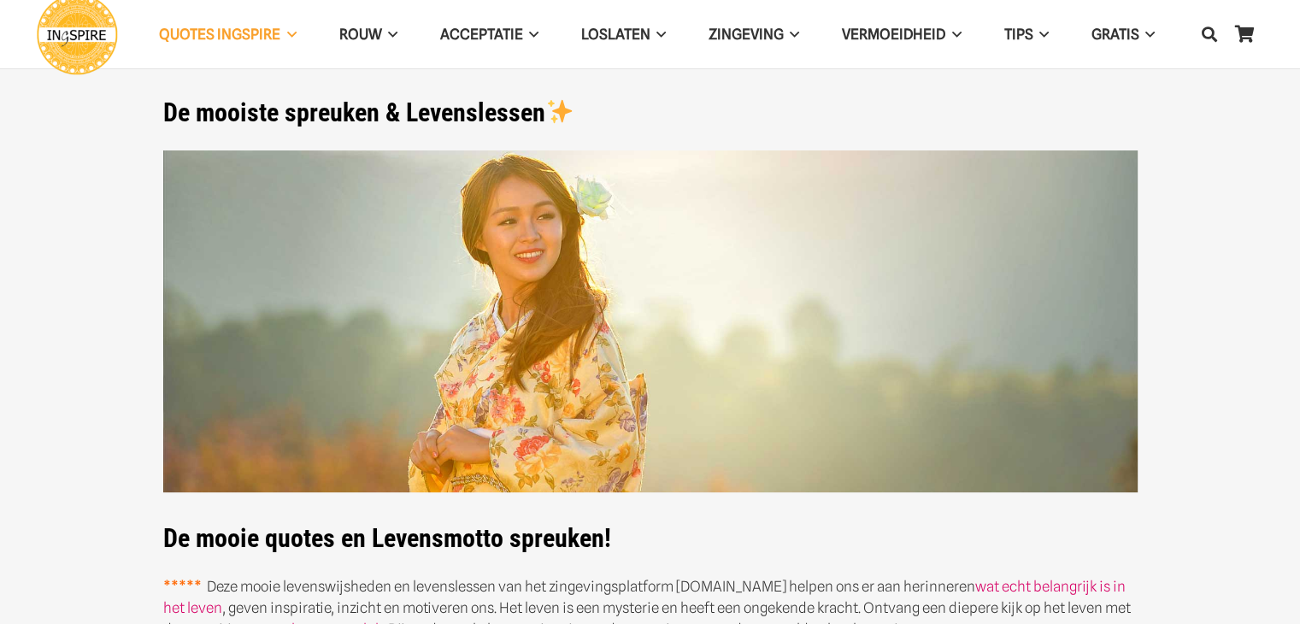
click at [492, 352] on img at bounding box center [650, 321] width 974 height 343
